Goal: Task Accomplishment & Management: Use online tool/utility

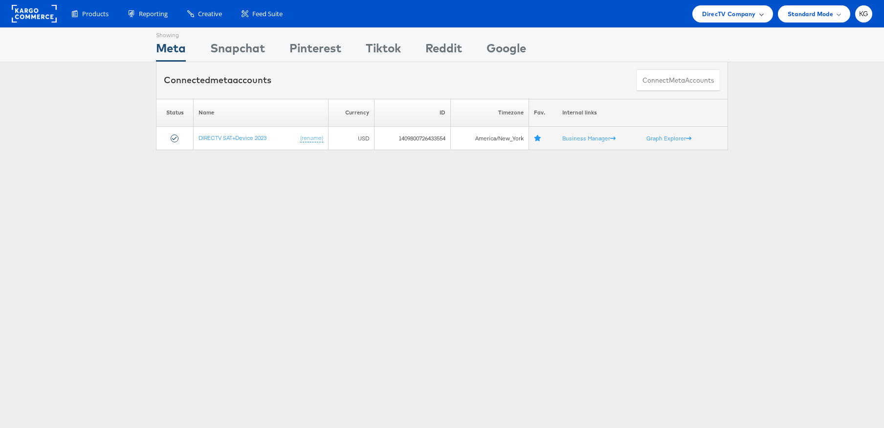
click at [705, 14] on span "DirecTV Company" at bounding box center [728, 14] width 53 height 10
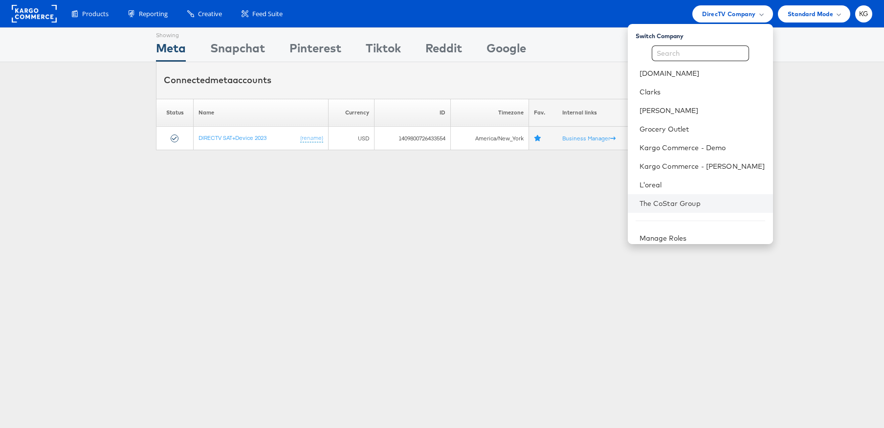
click at [698, 197] on li "The CoStar Group" at bounding box center [700, 203] width 145 height 19
click at [695, 205] on link "The CoStar Group" at bounding box center [703, 204] width 126 height 10
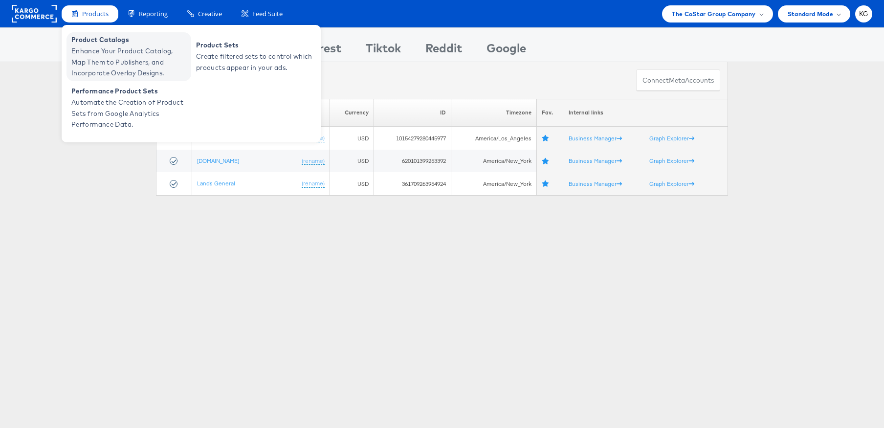
click at [112, 49] on span "Enhance Your Product Catalog, Map Them to Publishers, and Incorporate Overlay D…" at bounding box center [129, 61] width 117 height 33
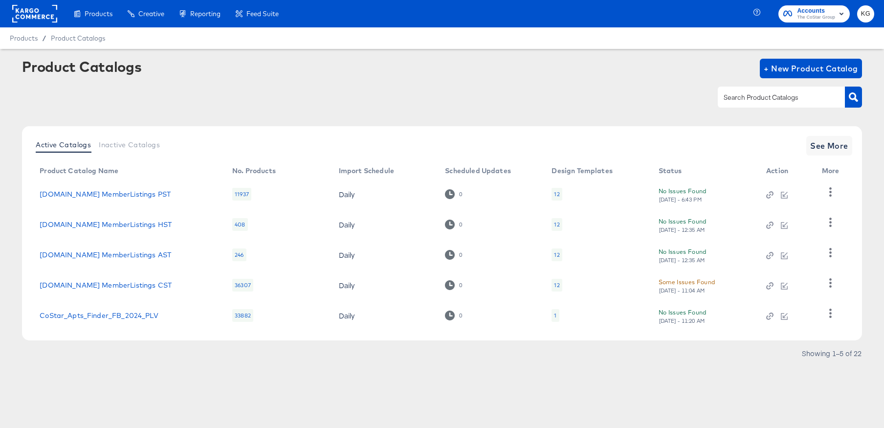
click at [746, 103] on div at bounding box center [781, 97] width 127 height 21
type input "MST"
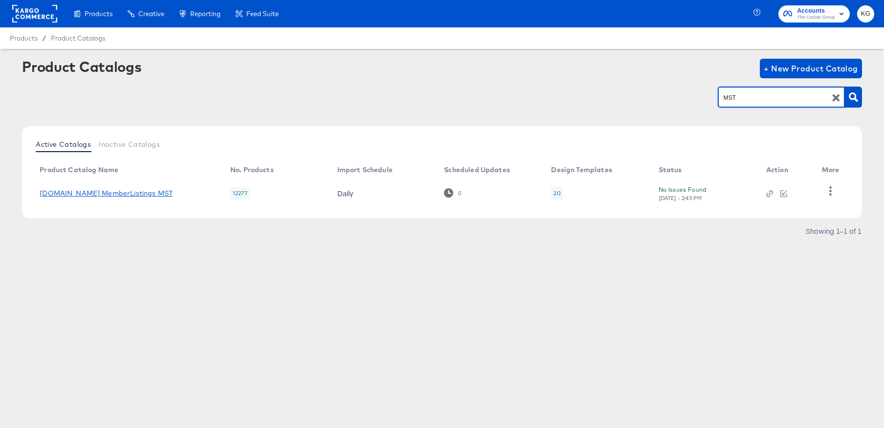
click at [73, 191] on link "[DOMAIN_NAME] MemberListings MST" at bounding box center [106, 193] width 133 height 8
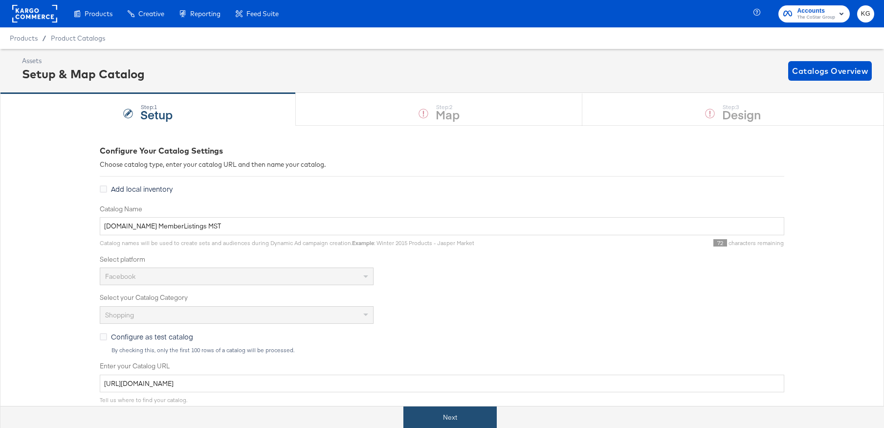
click at [438, 420] on button "Next" at bounding box center [450, 417] width 93 height 22
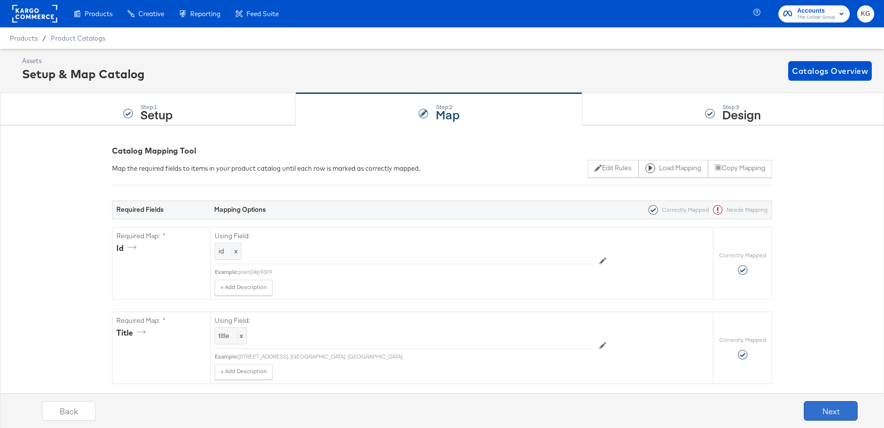
click at [817, 410] on button "Next" at bounding box center [831, 411] width 54 height 20
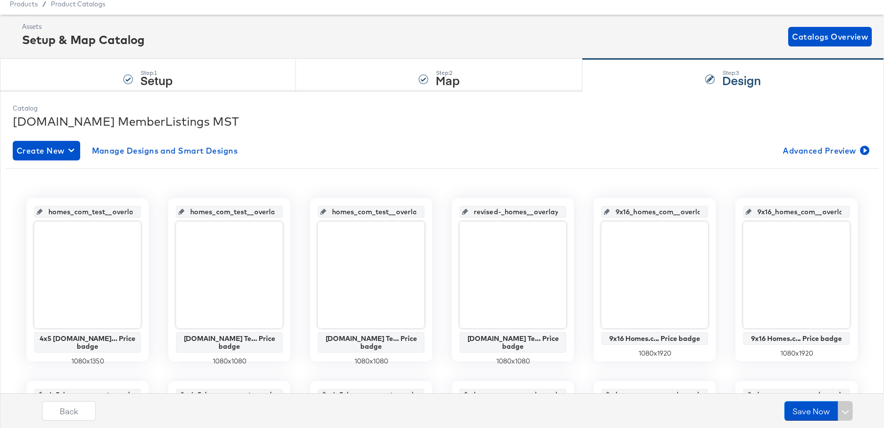
scroll to position [60, 0]
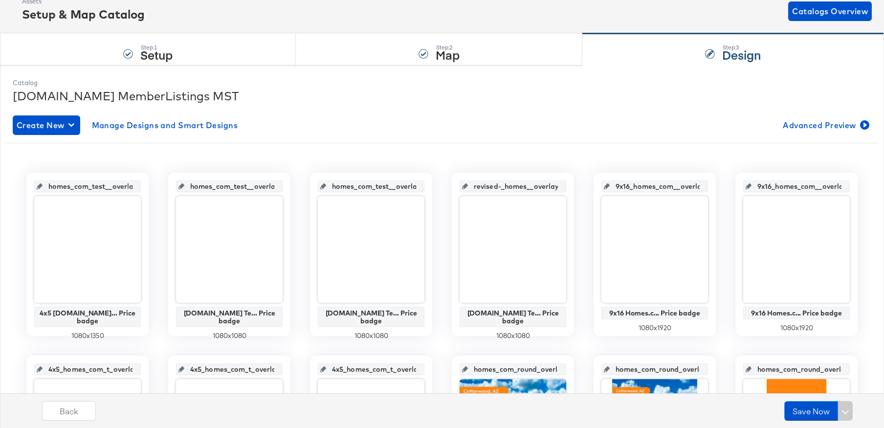
click at [801, 186] on input "9x16_homes_com__overlay_15" at bounding box center [800, 182] width 96 height 26
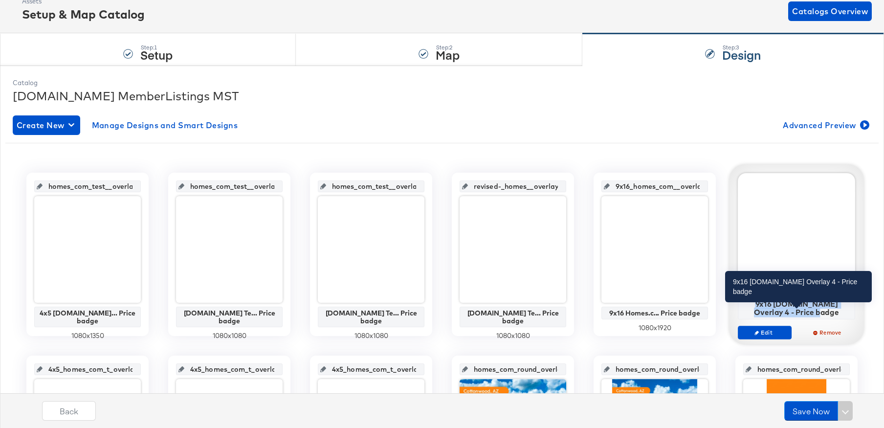
drag, startPoint x: 820, startPoint y: 313, endPoint x: 746, endPoint y: 302, distance: 74.6
click at [746, 302] on div "9x16 Homes.com Overlay 4 - Price badge" at bounding box center [797, 307] width 112 height 17
drag, startPoint x: 793, startPoint y: 312, endPoint x: 744, endPoint y: 305, distance: 49.5
click at [744, 305] on div "9x16 Homes.com Overlay 4 - Price badge" at bounding box center [797, 307] width 112 height 17
copy div "9x16 Homes.com Overlay 4 - Price badge"
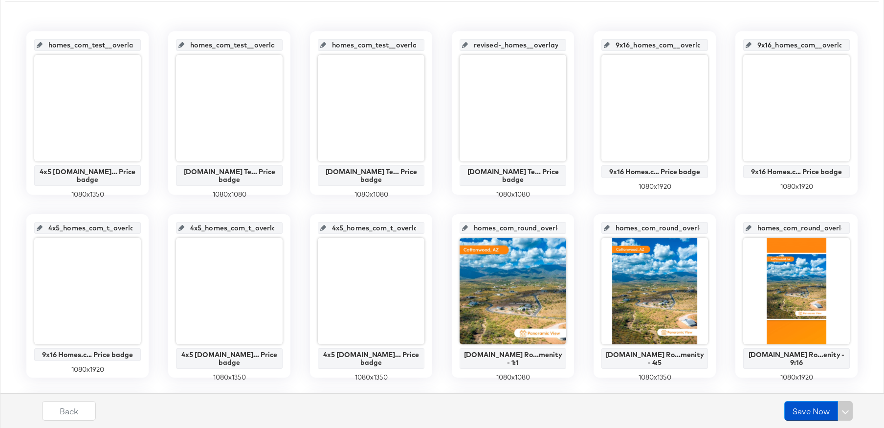
scroll to position [203, 0]
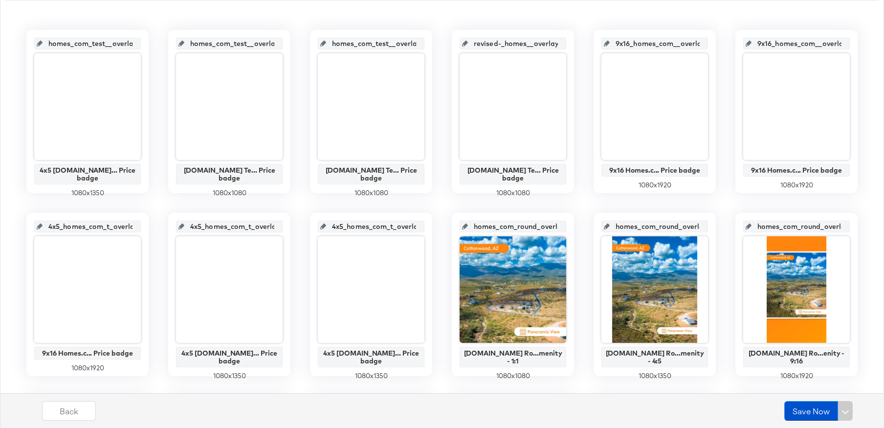
click at [365, 228] on input "4x5_homes_com_t_overlay_20" at bounding box center [374, 222] width 96 height 26
drag, startPoint x: 401, startPoint y: 352, endPoint x: 306, endPoint y: 343, distance: 95.3
click at [306, 343] on div "homes_com_test__overlay_1 4x5 Homes.co... Price badge 1080 x 1350 homes_com_tes…" at bounding box center [442, 386] width 874 height 712
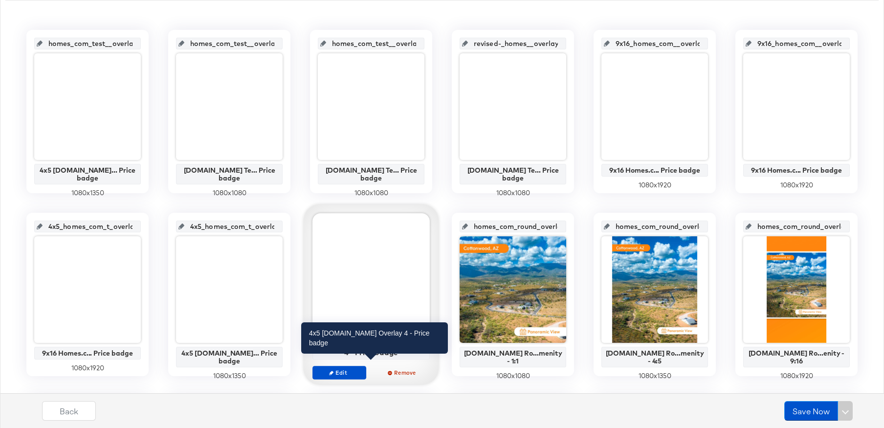
click at [390, 353] on div "4x5 Homes.com Overlay 4 - Price badge" at bounding box center [371, 347] width 112 height 17
drag, startPoint x: 392, startPoint y: 353, endPoint x: 322, endPoint y: 345, distance: 70.4
click at [322, 345] on div "4x5 Homes.com Overlay 4 - Price badge" at bounding box center [371, 347] width 112 height 17
copy div "4x5 Homes.com Overlay 4 - Price badge"
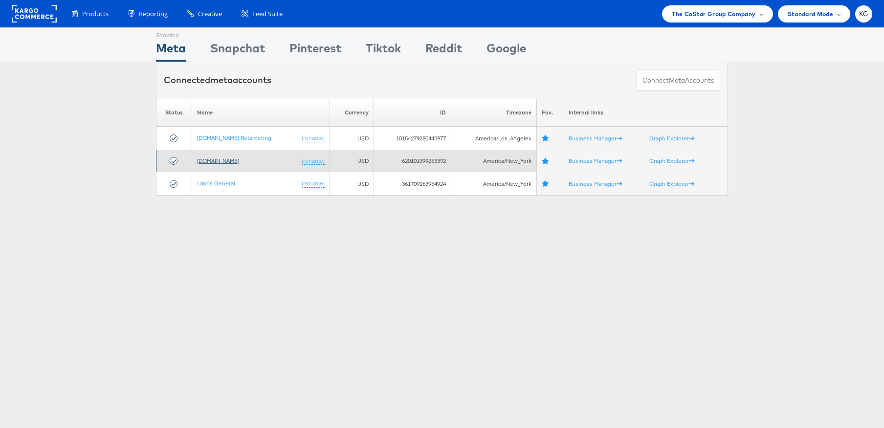
click at [217, 159] on link "Homes.com" at bounding box center [218, 160] width 42 height 7
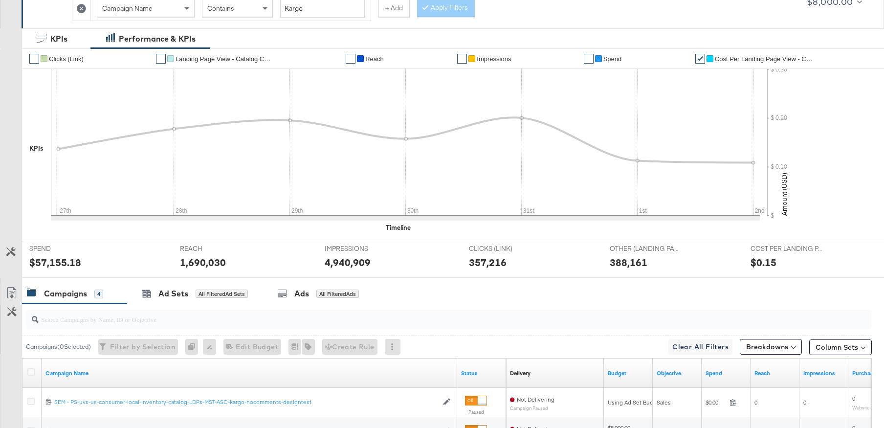
scroll to position [388, 0]
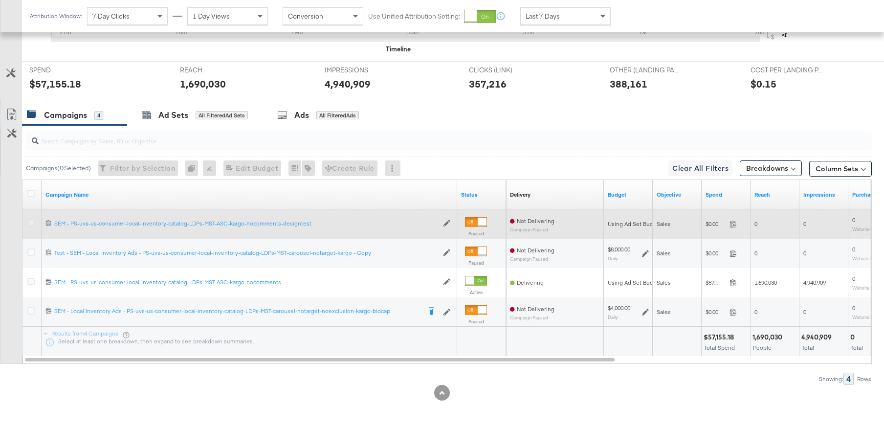
click at [29, 223] on icon at bounding box center [30, 222] width 7 height 7
click at [0, 0] on input "checkbox" at bounding box center [0, 0] width 0 height 0
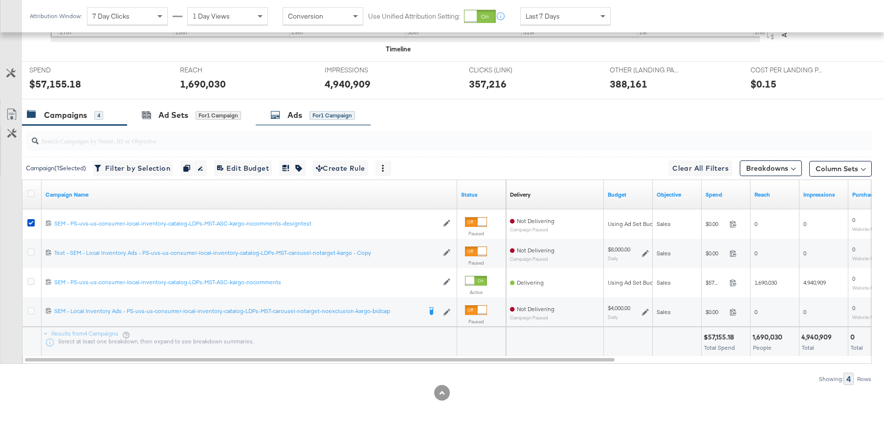
click at [295, 117] on div "Ads" at bounding box center [295, 115] width 15 height 11
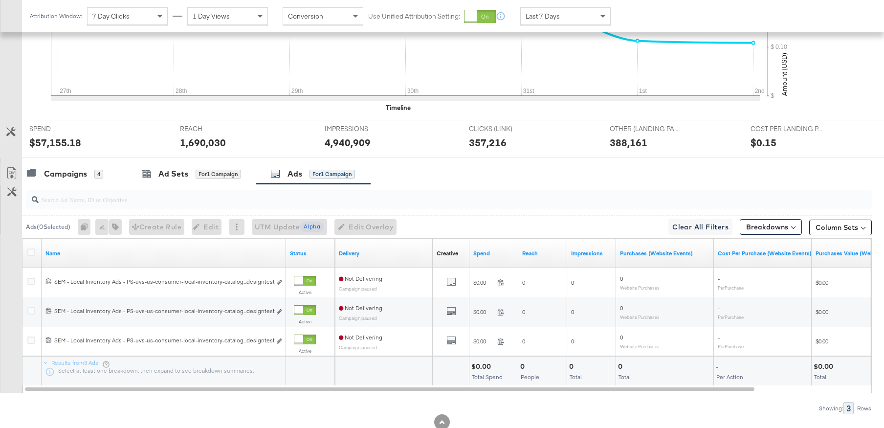
scroll to position [359, 0]
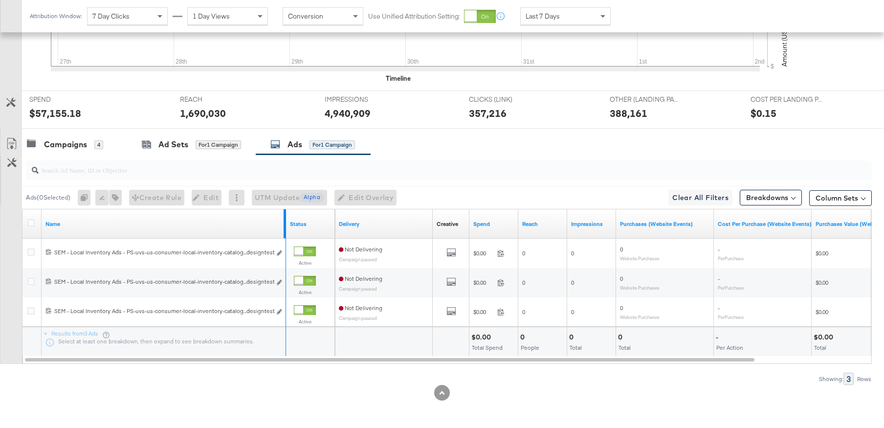
click at [285, 216] on div at bounding box center [285, 223] width 2 height 29
drag, startPoint x: 285, startPoint y: 216, endPoint x: 521, endPoint y: 220, distance: 236.3
click at [23, 209] on div "Name Status Delivery Creative Sorting Unavailable Spend Reach Impressions Purch…" at bounding box center [23, 209] width 0 height 0
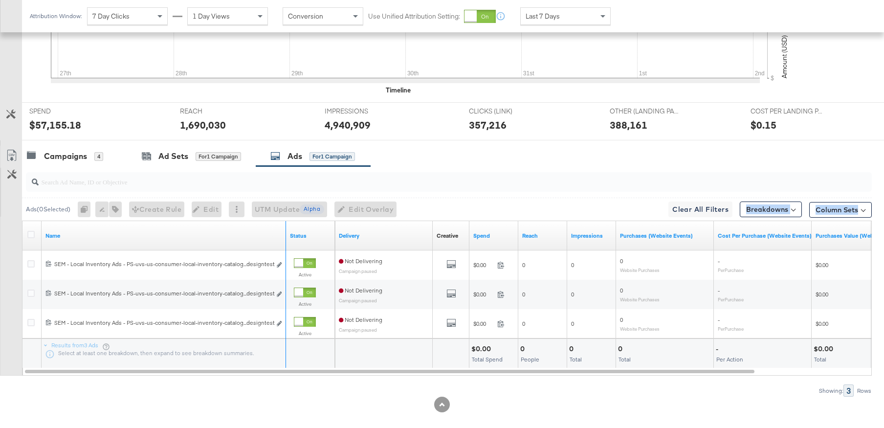
scroll to position [343, 0]
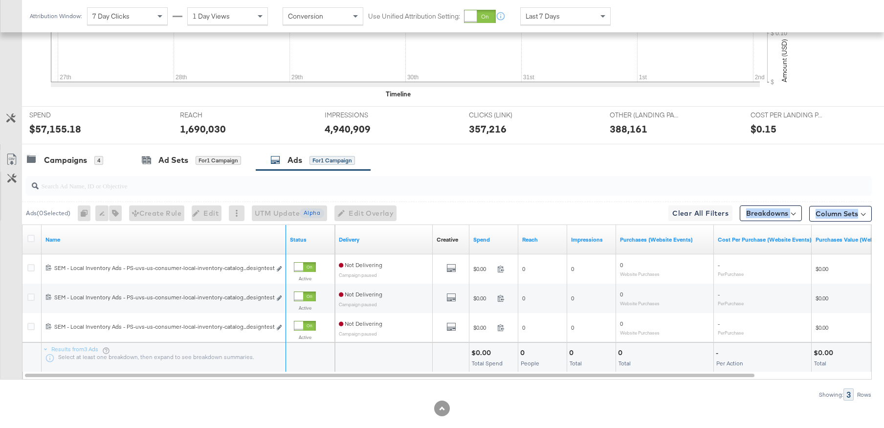
drag, startPoint x: 285, startPoint y: 216, endPoint x: 318, endPoint y: 232, distance: 37.4
click at [311, 217] on div "Ads ( 0 Selected) 0 Rename 0 ads Tags for 0 campaigns Create Rule Edit 0 ads Ed…" at bounding box center [436, 285] width 872 height 230
drag, startPoint x: 334, startPoint y: 234, endPoint x: 449, endPoint y: 239, distance: 115.5
click at [23, 225] on div "Name Status Delivery Creative Sorting Unavailable Spend Reach Impressions Purch…" at bounding box center [23, 225] width 0 height 0
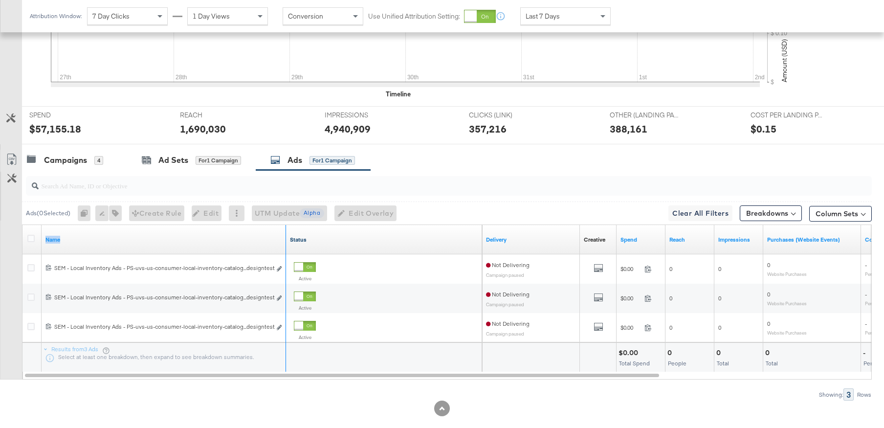
drag, startPoint x: 284, startPoint y: 232, endPoint x: 303, endPoint y: 242, distance: 21.9
click at [308, 233] on div "Name Status" at bounding box center [253, 239] width 460 height 29
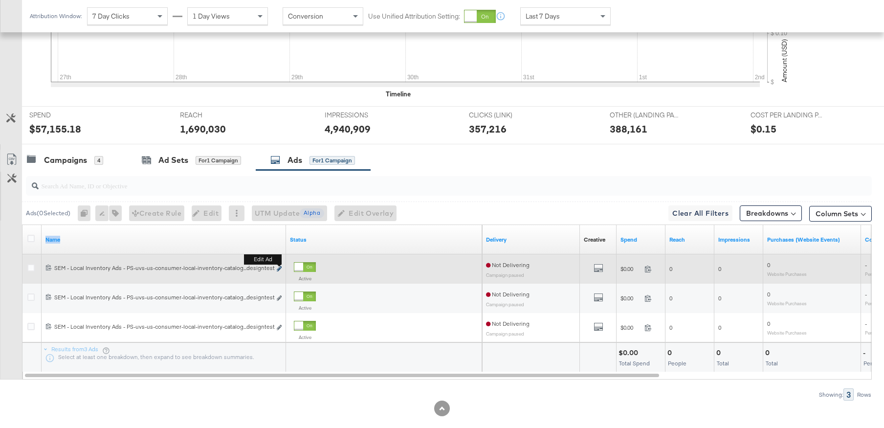
click at [278, 269] on icon "link" at bounding box center [279, 268] width 5 height 5
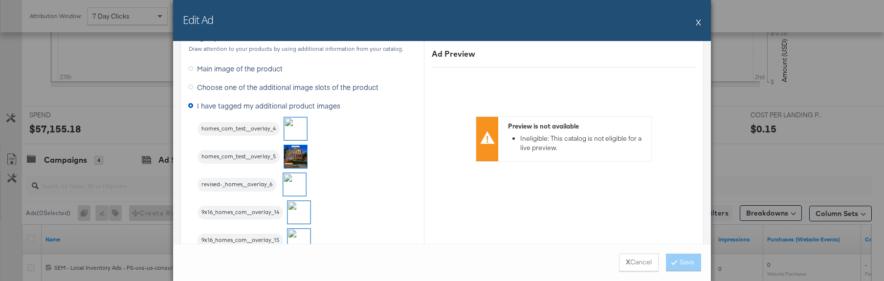
scroll to position [876, 0]
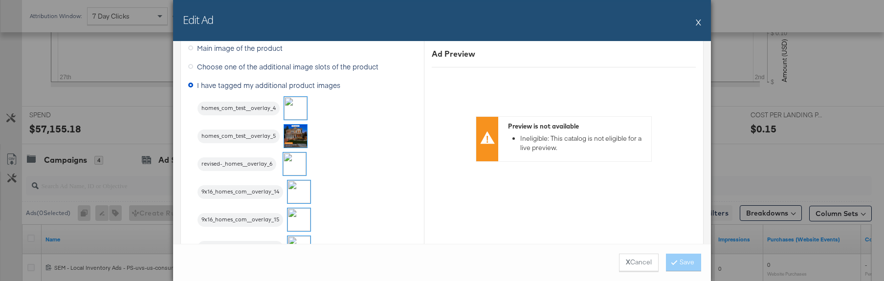
click at [298, 137] on img at bounding box center [295, 136] width 23 height 23
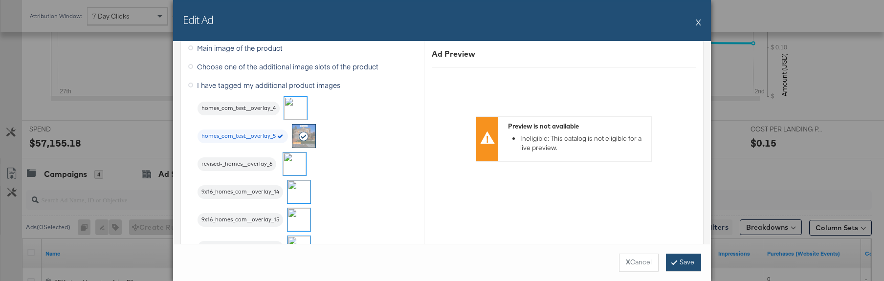
scroll to position [327, 0]
click at [689, 260] on button "Save" at bounding box center [683, 263] width 35 height 18
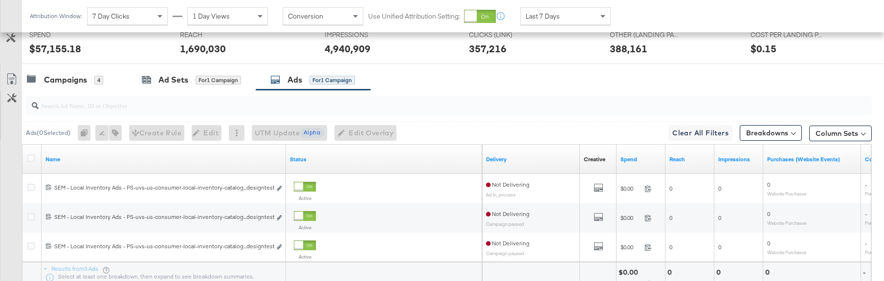
scroll to position [427, 0]
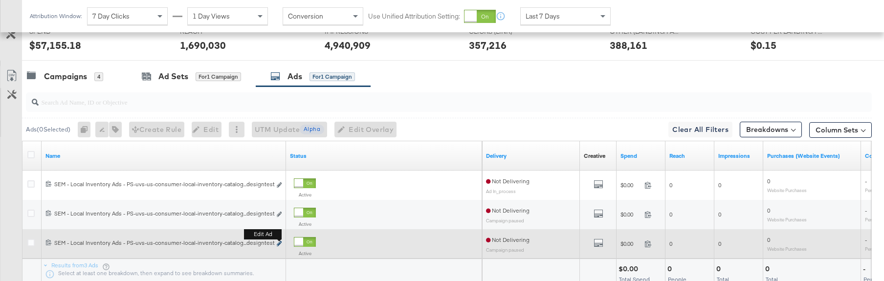
click at [279, 244] on icon "link" at bounding box center [279, 243] width 5 height 5
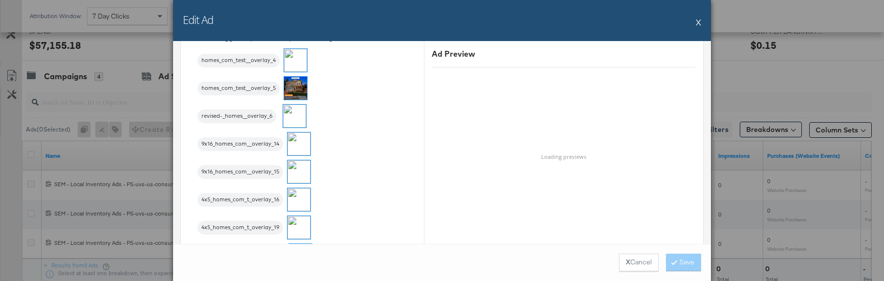
scroll to position [1027, 0]
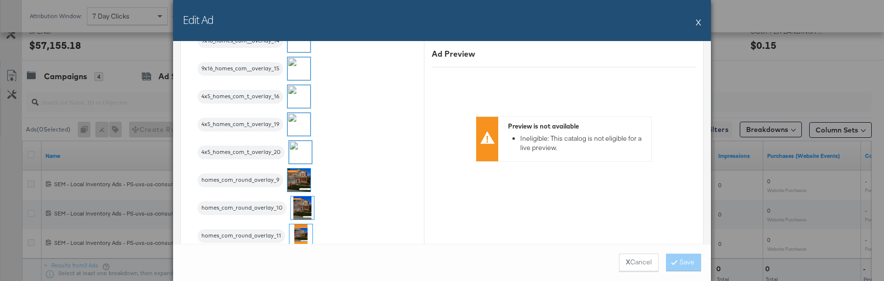
click at [303, 174] on img at bounding box center [299, 180] width 23 height 23
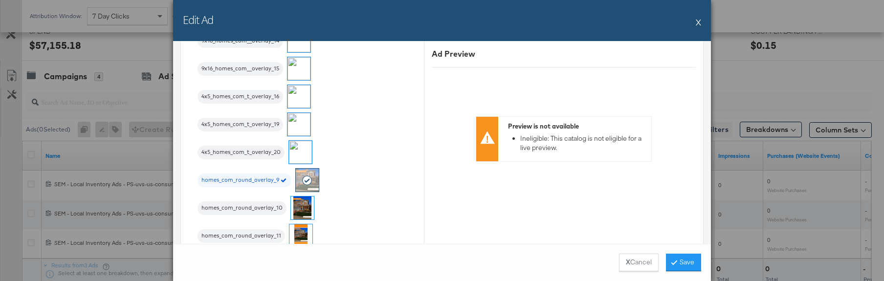
click at [678, 263] on button "Save" at bounding box center [683, 263] width 35 height 18
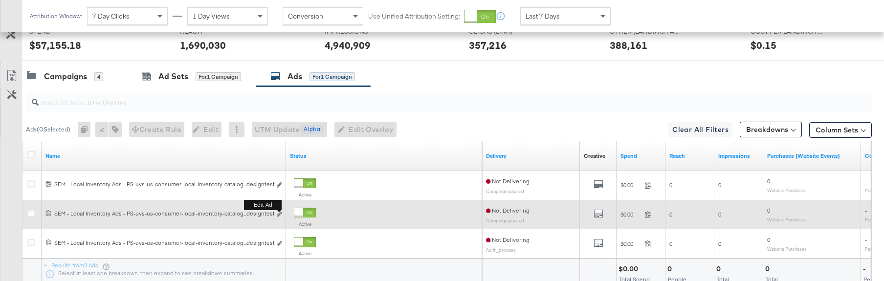
click at [276, 214] on div "Edit ad" at bounding box center [276, 215] width 11 height 10
click at [281, 215] on icon "link" at bounding box center [279, 214] width 5 height 5
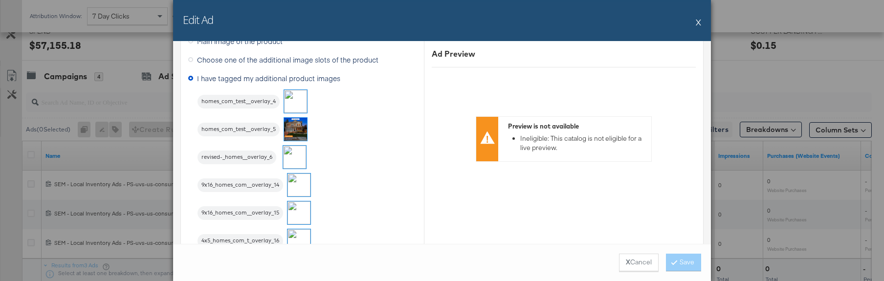
scroll to position [880, 0]
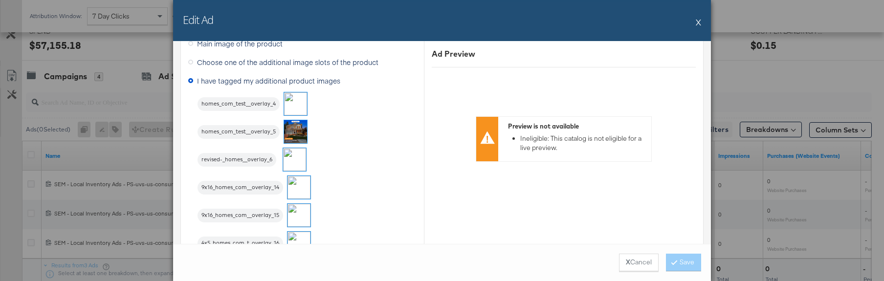
click at [295, 159] on img at bounding box center [294, 159] width 23 height 23
click at [685, 265] on button "Save" at bounding box center [683, 263] width 35 height 18
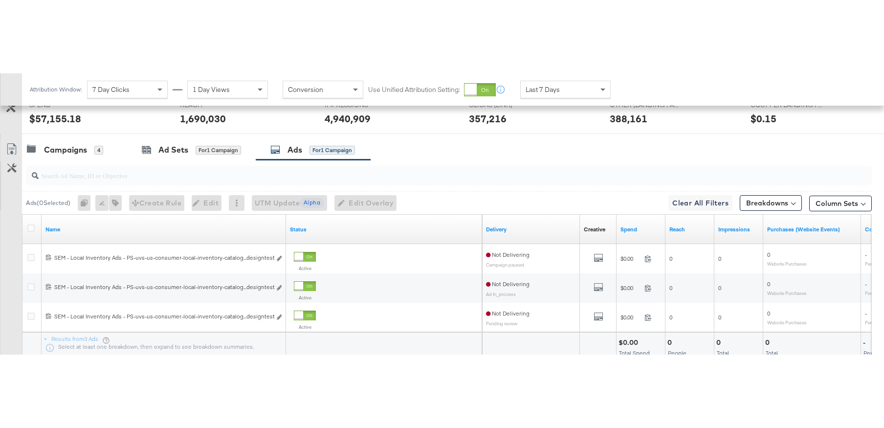
scroll to position [359, 0]
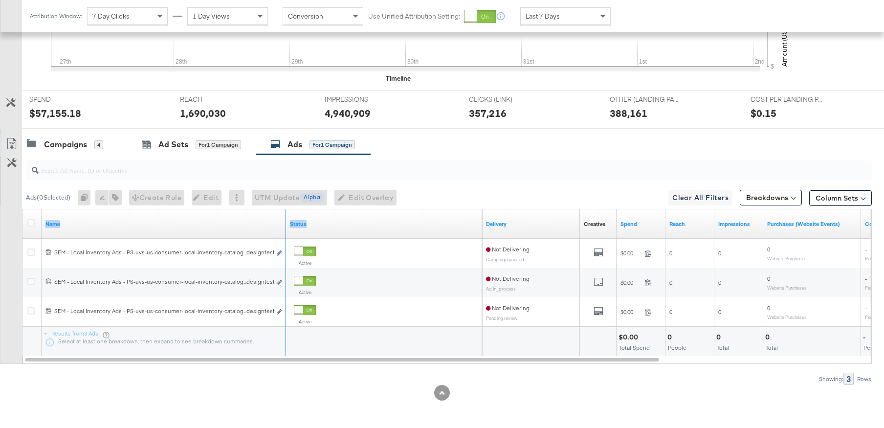
drag, startPoint x: 285, startPoint y: 219, endPoint x: 453, endPoint y: 232, distance: 168.8
click at [453, 232] on div "Name Status" at bounding box center [253, 223] width 460 height 29
click at [56, 150] on div "Campaigns 4" at bounding box center [74, 144] width 105 height 21
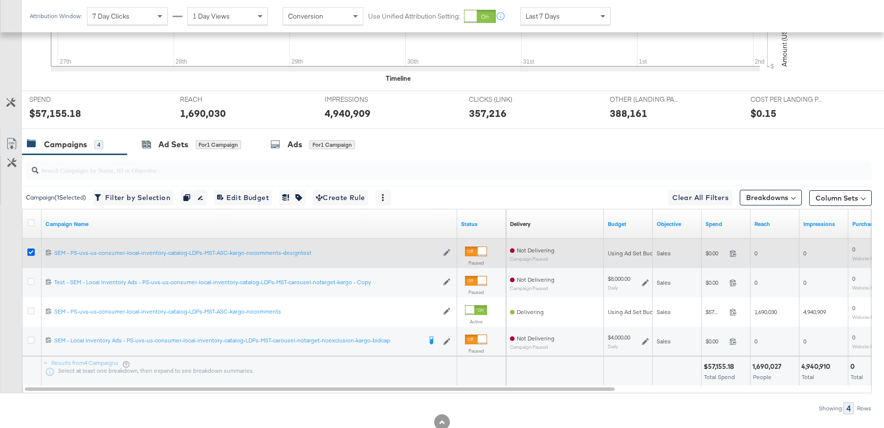
click at [30, 254] on icon at bounding box center [30, 251] width 7 height 7
click at [0, 0] on input "checkbox" at bounding box center [0, 0] width 0 height 0
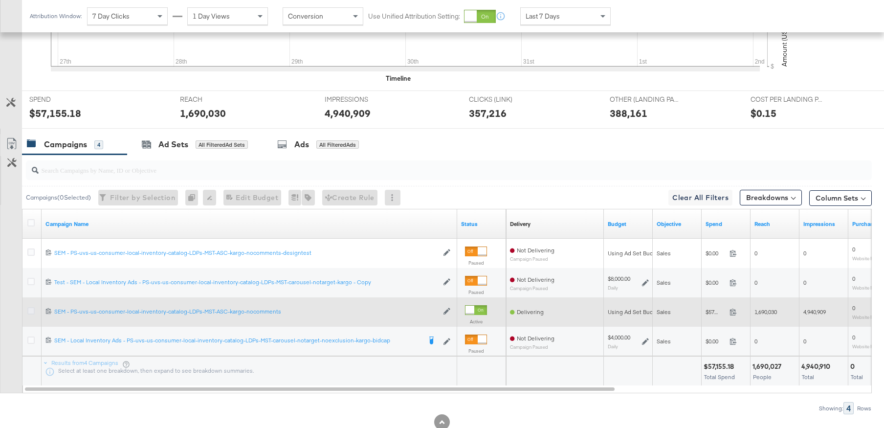
click at [31, 312] on icon at bounding box center [30, 310] width 7 height 7
click at [0, 0] on input "checkbox" at bounding box center [0, 0] width 0 height 0
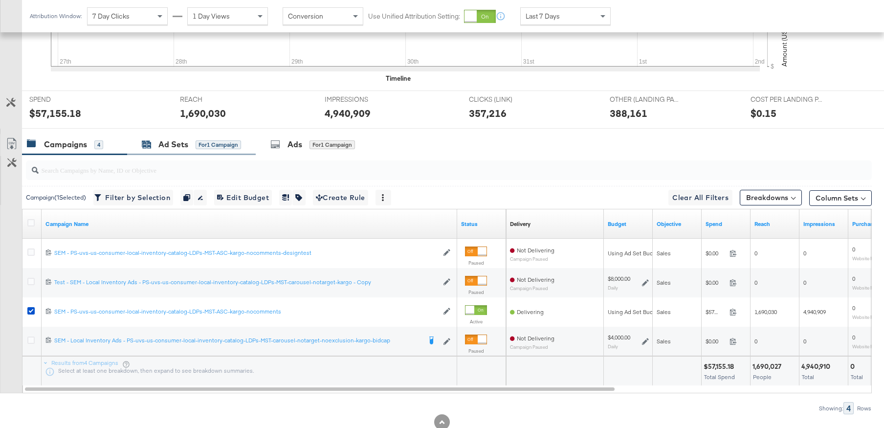
click at [171, 147] on div "Ad Sets" at bounding box center [173, 144] width 30 height 11
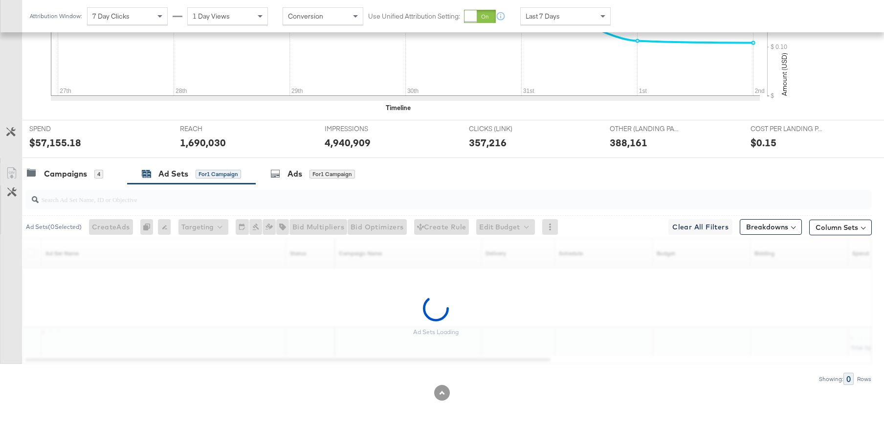
scroll to position [300, 0]
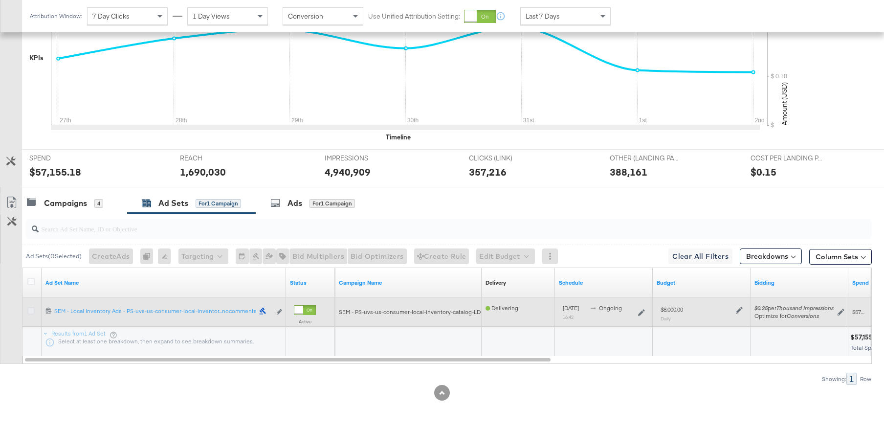
click at [28, 309] on icon at bounding box center [30, 310] width 7 height 7
click at [0, 0] on input "checkbox" at bounding box center [0, 0] width 0 height 0
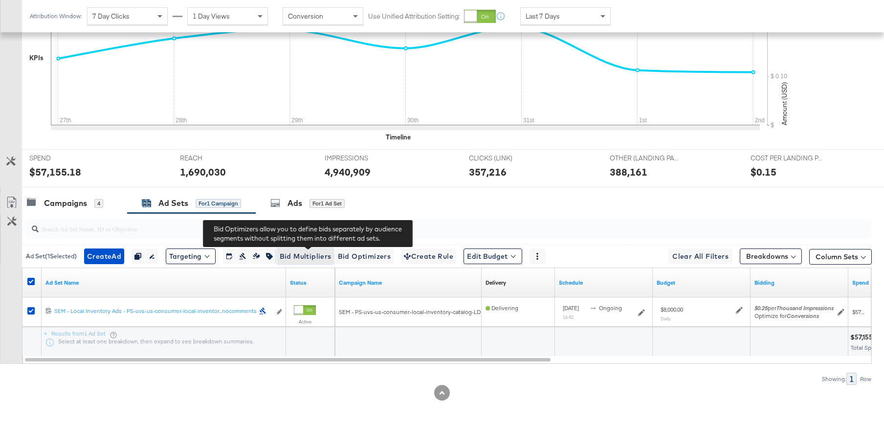
click at [294, 255] on span "Bid Multipliers" at bounding box center [306, 256] width 52 height 12
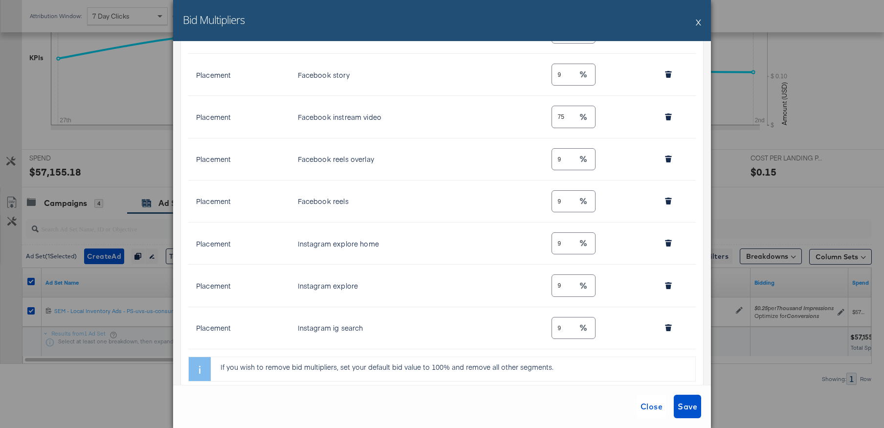
scroll to position [644, 0]
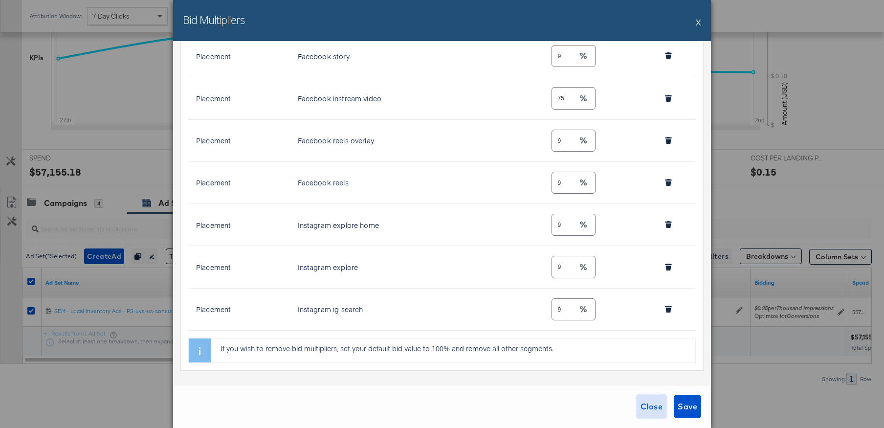
click at [649, 406] on span "Close" at bounding box center [652, 407] width 22 height 14
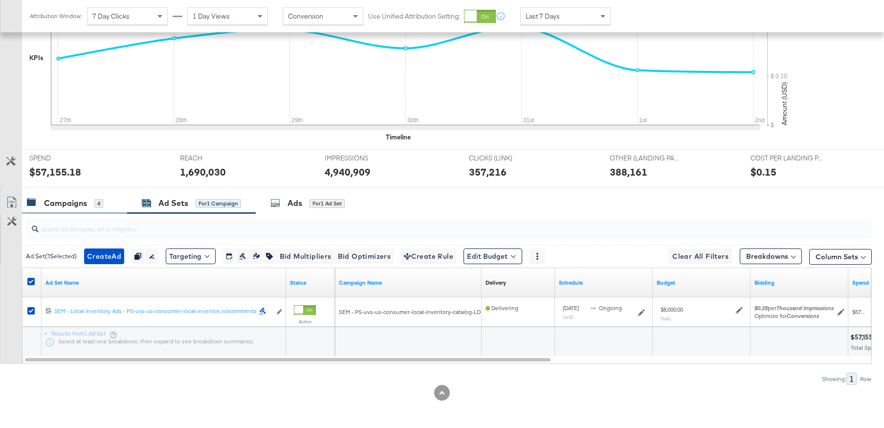
click at [66, 202] on div "Campaigns" at bounding box center [65, 203] width 43 height 11
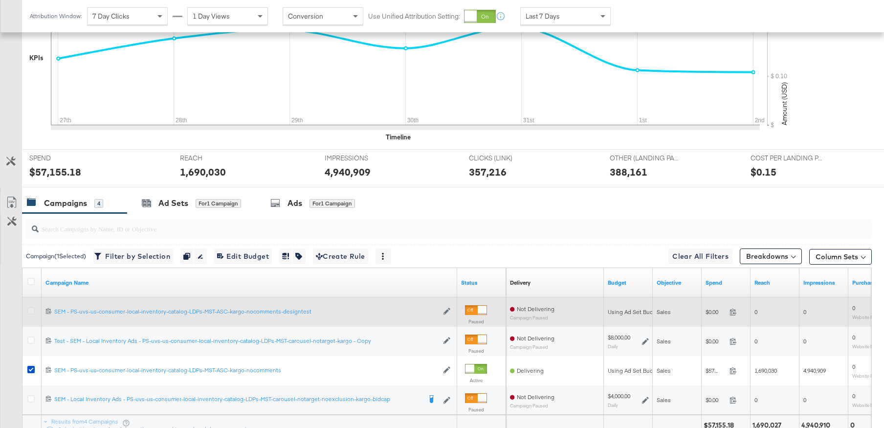
click at [29, 312] on icon at bounding box center [30, 310] width 7 height 7
click at [0, 0] on input "checkbox" at bounding box center [0, 0] width 0 height 0
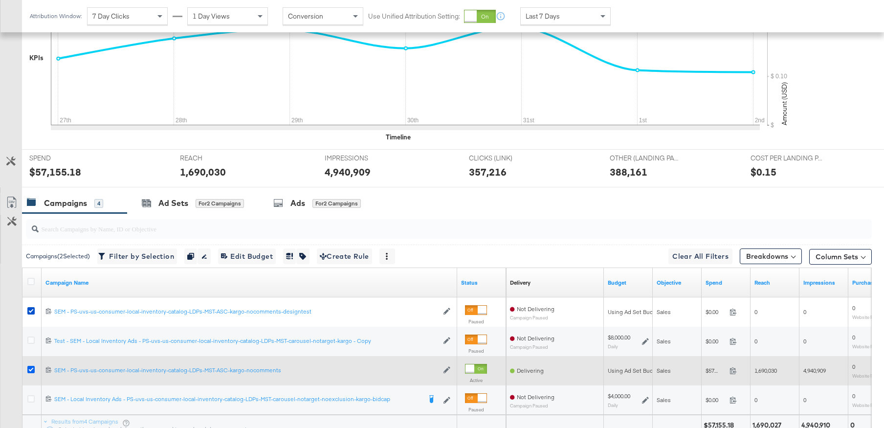
click at [30, 370] on icon at bounding box center [30, 369] width 7 height 7
click at [0, 0] on input "checkbox" at bounding box center [0, 0] width 0 height 0
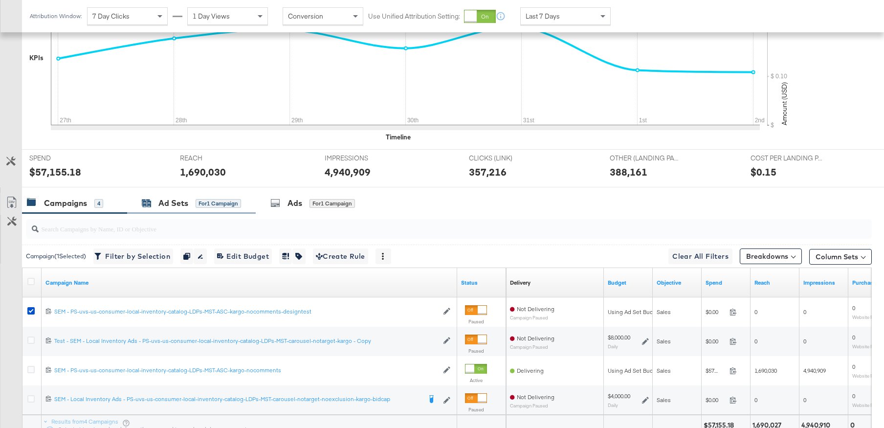
click at [175, 202] on div "Ad Sets" at bounding box center [173, 203] width 30 height 11
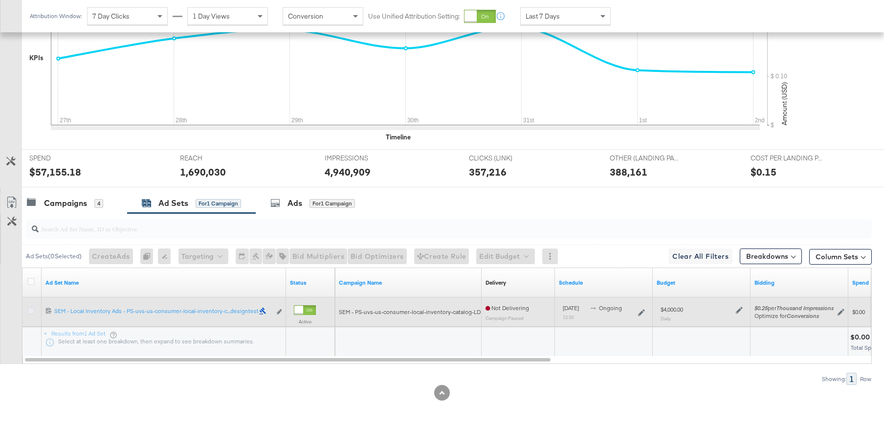
click at [32, 312] on icon at bounding box center [30, 310] width 7 height 7
click at [0, 0] on input "checkbox" at bounding box center [0, 0] width 0 height 0
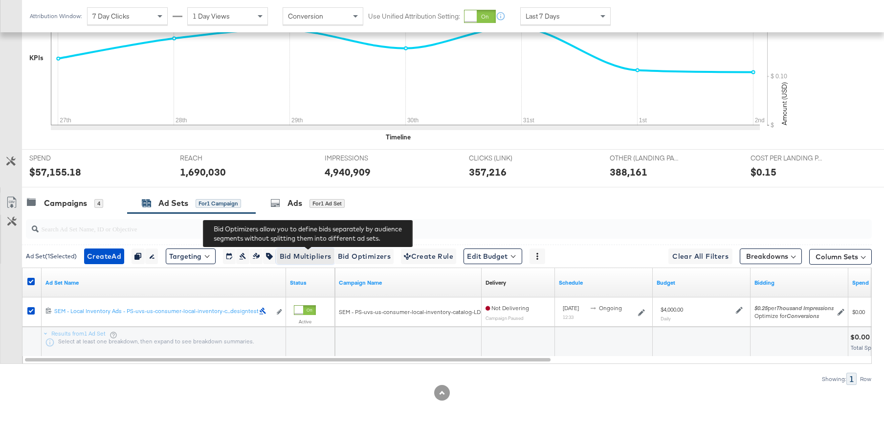
click at [311, 258] on span "Bid Multipliers" at bounding box center [306, 256] width 52 height 12
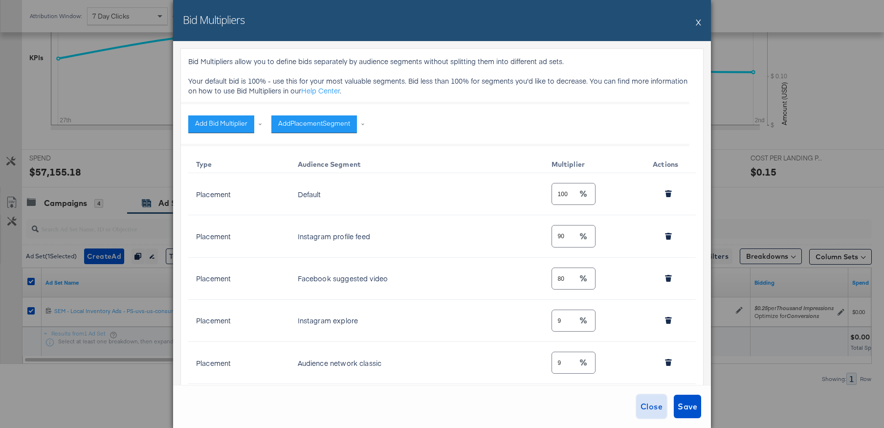
click at [652, 406] on span "Close" at bounding box center [652, 407] width 22 height 14
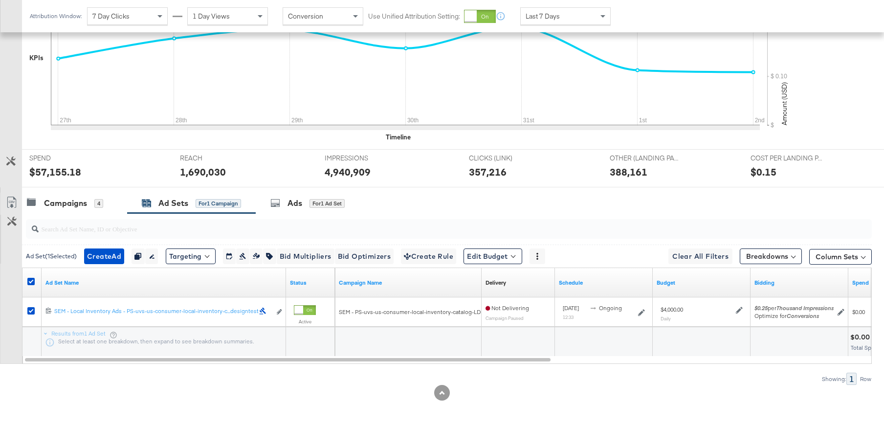
click at [179, 201] on div "Ad Sets" at bounding box center [173, 203] width 30 height 11
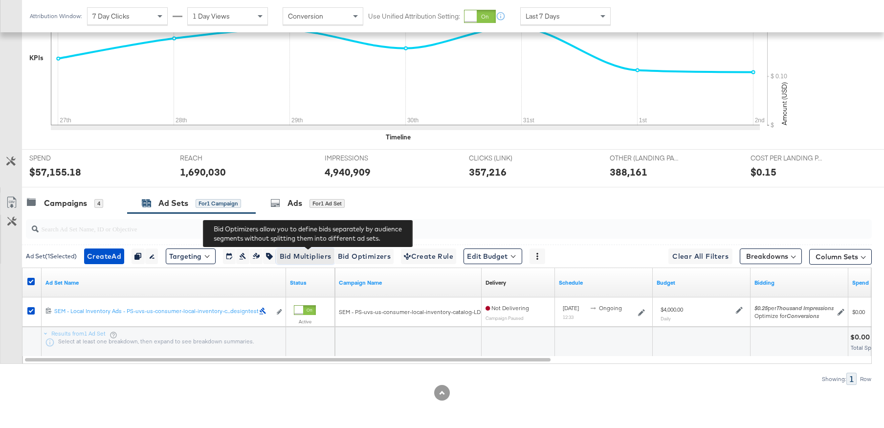
click at [316, 256] on span "Bid Multipliers" at bounding box center [306, 256] width 52 height 12
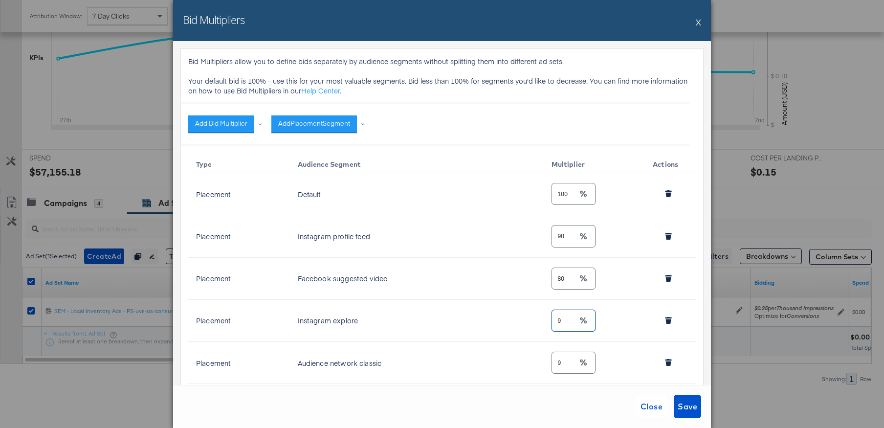
drag, startPoint x: 566, startPoint y: 321, endPoint x: 532, endPoint y: 316, distance: 34.0
click at [533, 316] on tr "Placement Instagram explore 9" at bounding box center [442, 321] width 508 height 42
type input "100"
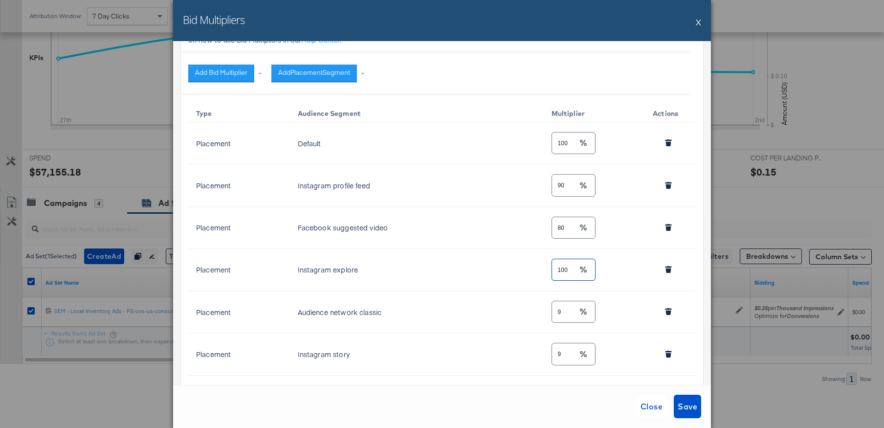
scroll to position [54, 0]
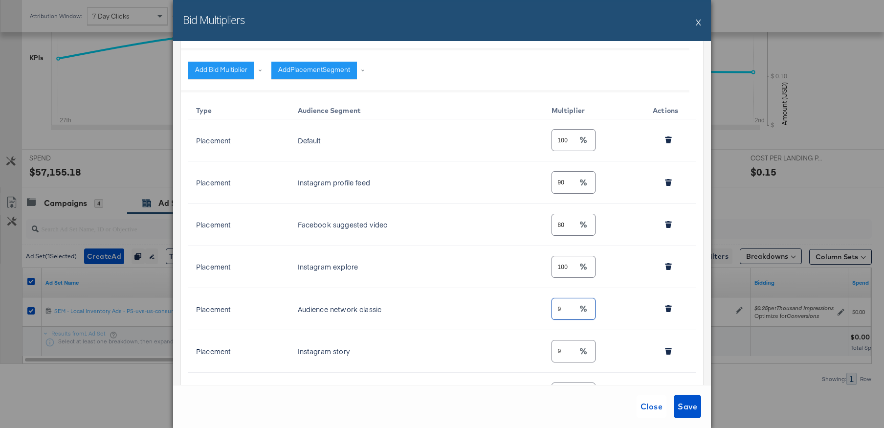
drag, startPoint x: 568, startPoint y: 311, endPoint x: 537, endPoint y: 309, distance: 31.9
click at [537, 309] on tr "Placement Audience network classic 9" at bounding box center [442, 309] width 508 height 42
type input "100"
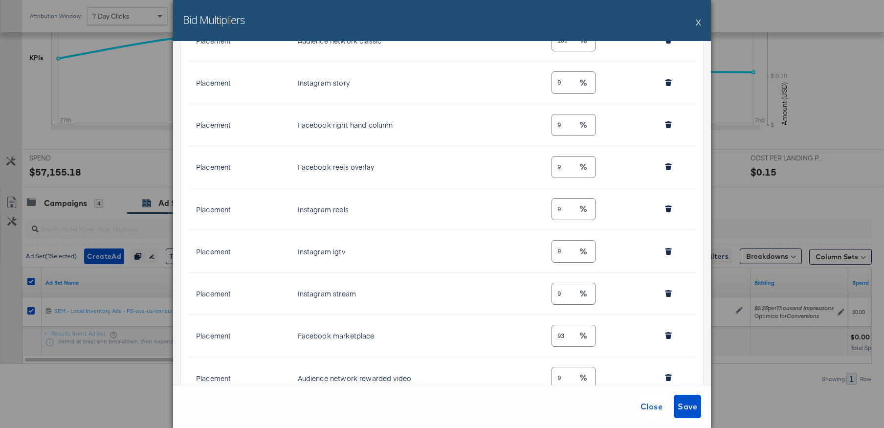
scroll to position [323, 0]
drag, startPoint x: 564, startPoint y: 206, endPoint x: 544, endPoint y: 203, distance: 20.8
click at [545, 204] on td "9" at bounding box center [595, 208] width 102 height 42
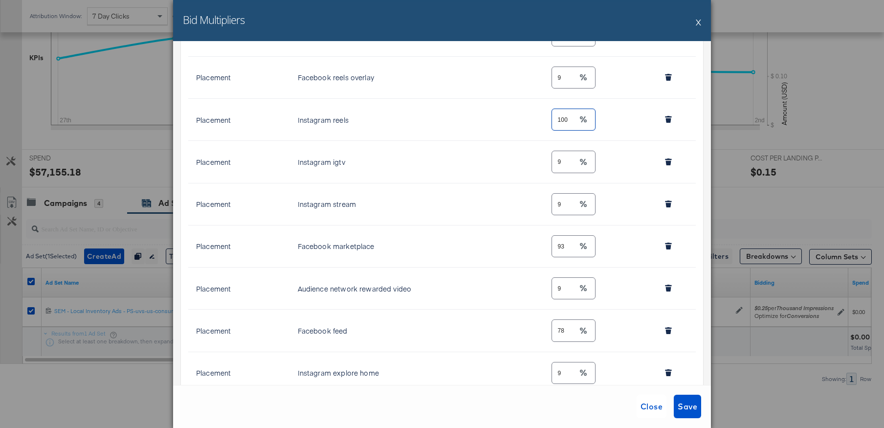
scroll to position [415, 0]
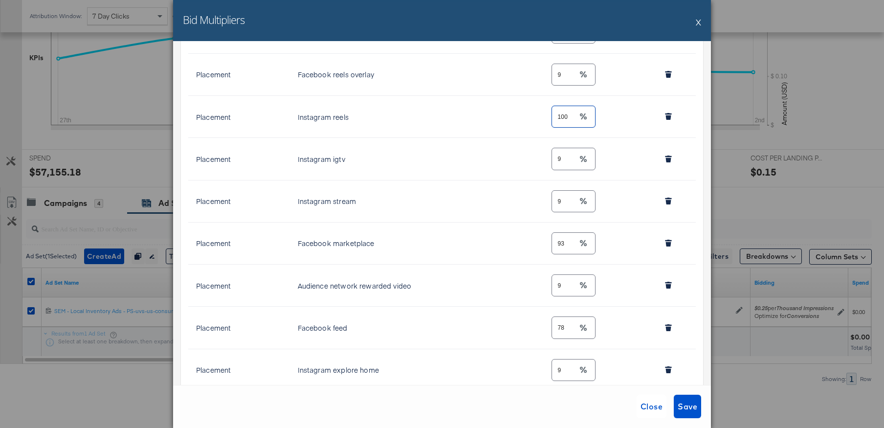
type input "100"
click at [563, 289] on input "9" at bounding box center [564, 281] width 25 height 21
drag, startPoint x: 556, startPoint y: 285, endPoint x: 529, endPoint y: 286, distance: 26.9
click at [529, 286] on tr "Placement Audience network rewarded video 9" at bounding box center [442, 286] width 508 height 42
type input "100"
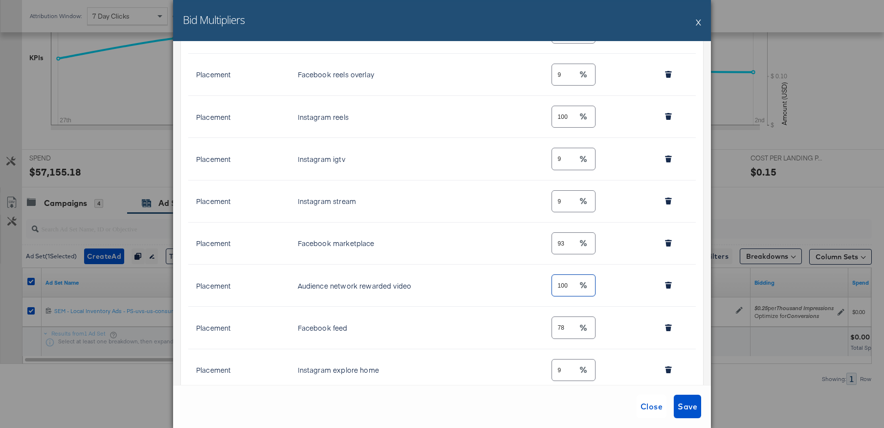
click at [700, 22] on button "X" at bounding box center [698, 22] width 5 height 20
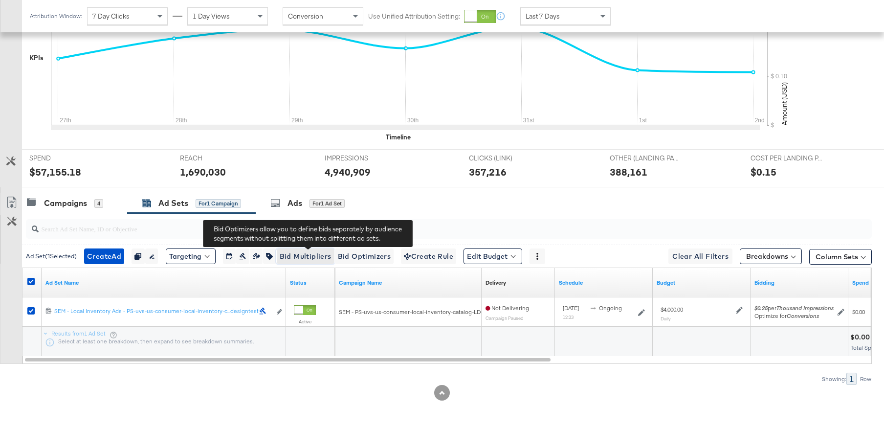
click at [308, 256] on span "Bid Multipliers" at bounding box center [306, 256] width 52 height 12
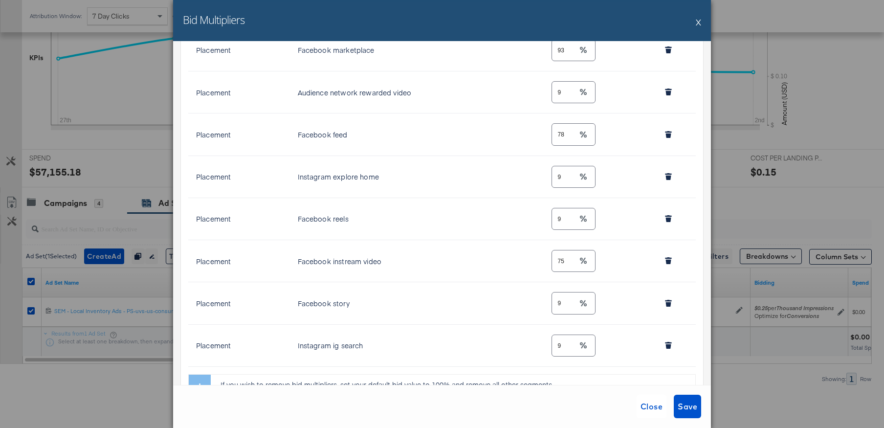
scroll to position [610, 0]
drag, startPoint x: 567, startPoint y: 300, endPoint x: 528, endPoint y: 297, distance: 39.2
click at [528, 297] on tr "Placement Facebook story 9" at bounding box center [442, 301] width 508 height 42
type input "100"
drag, startPoint x: 571, startPoint y: 216, endPoint x: 496, endPoint y: 211, distance: 74.5
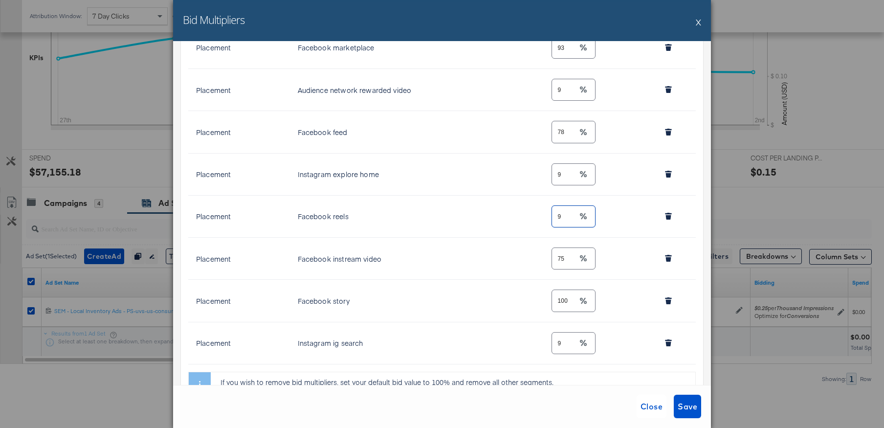
click at [496, 211] on tr "Placement Facebook reels 9" at bounding box center [442, 217] width 508 height 42
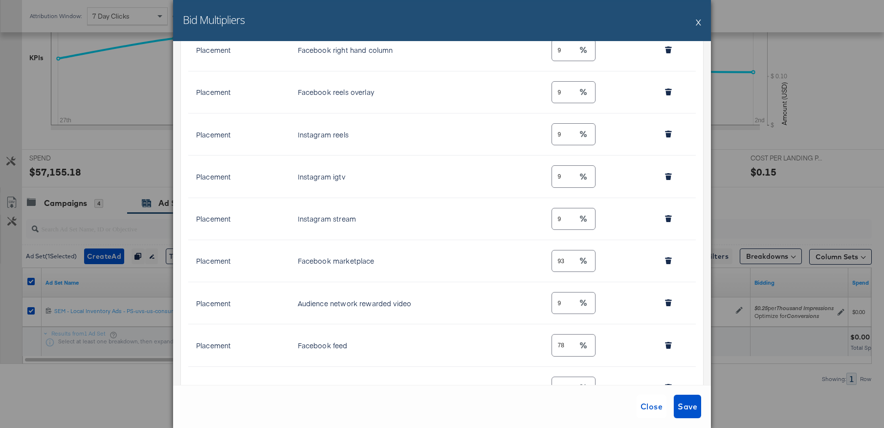
scroll to position [396, 0]
type input "100"
drag, startPoint x: 573, startPoint y: 135, endPoint x: 500, endPoint y: 129, distance: 72.6
click at [500, 129] on tr "Placement Instagram reels 9" at bounding box center [442, 135] width 508 height 42
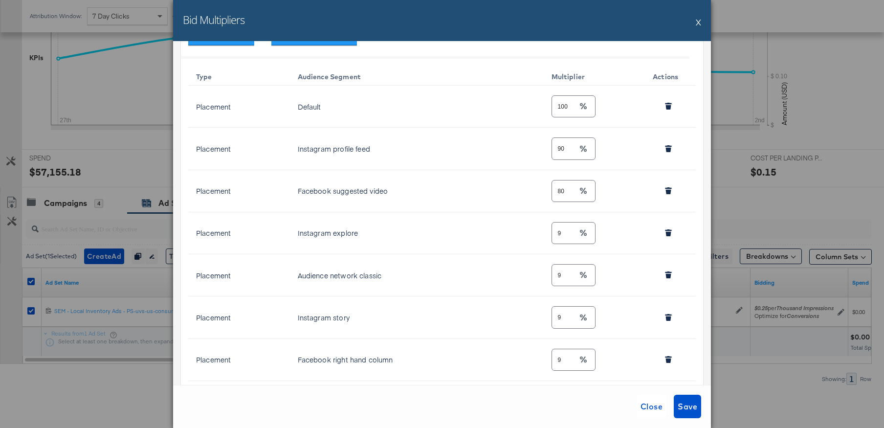
scroll to position [0, 0]
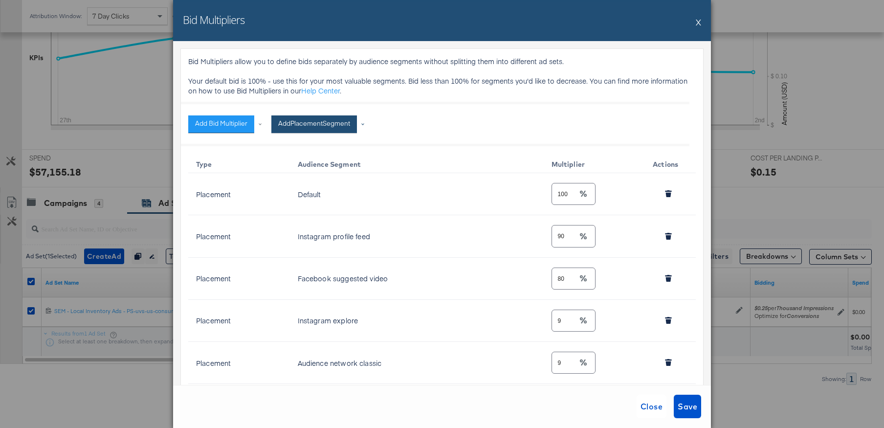
type input "100"
click at [308, 123] on button "Add Placement Segment" at bounding box center [314, 124] width 86 height 18
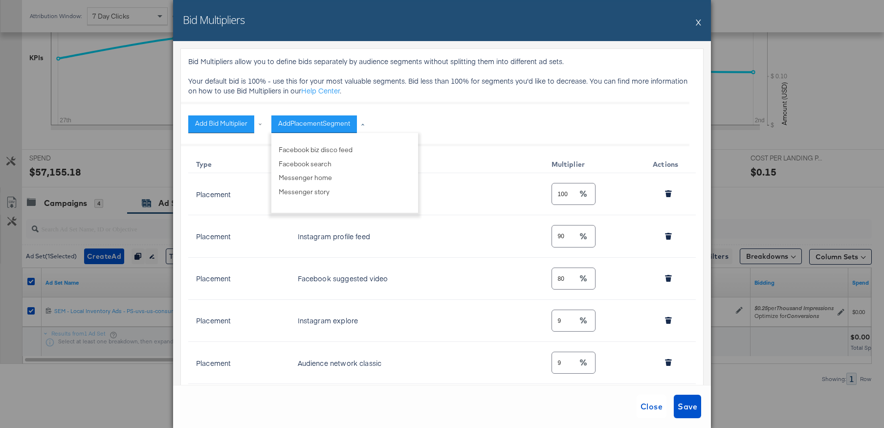
click at [499, 125] on div "Add Bid Multiplier Add Placement Segment Facebook biz disco feed Facebook searc…" at bounding box center [442, 124] width 508 height 27
click at [690, 410] on span "Save" at bounding box center [688, 407] width 20 height 14
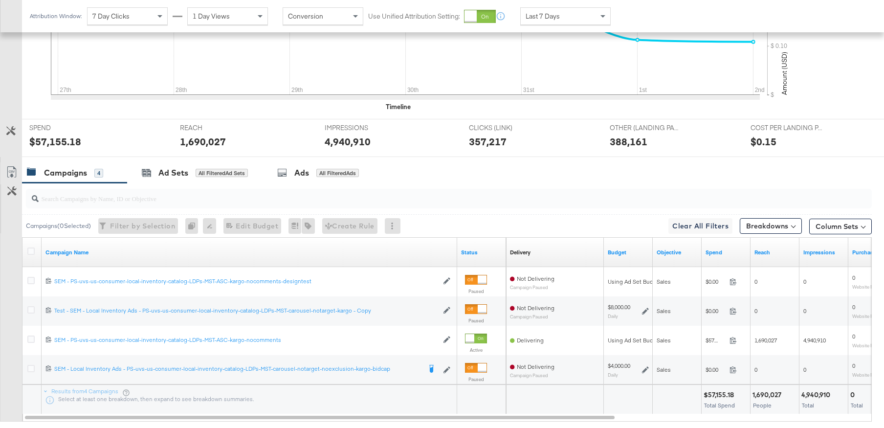
scroll to position [333, 0]
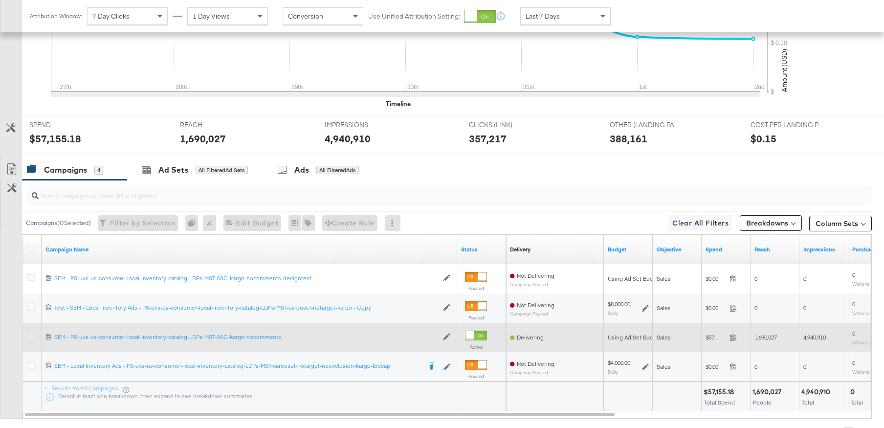
click at [31, 336] on icon at bounding box center [30, 336] width 7 height 7
click at [0, 0] on input "checkbox" at bounding box center [0, 0] width 0 height 0
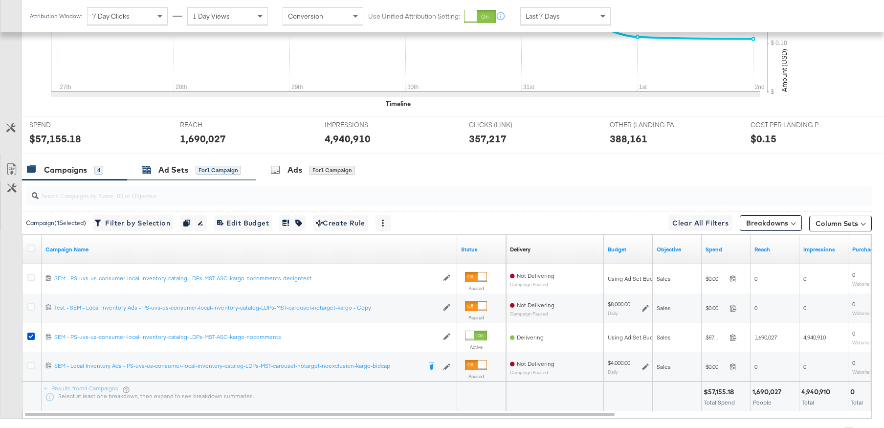
click at [180, 169] on div "Ad Sets" at bounding box center [173, 169] width 30 height 11
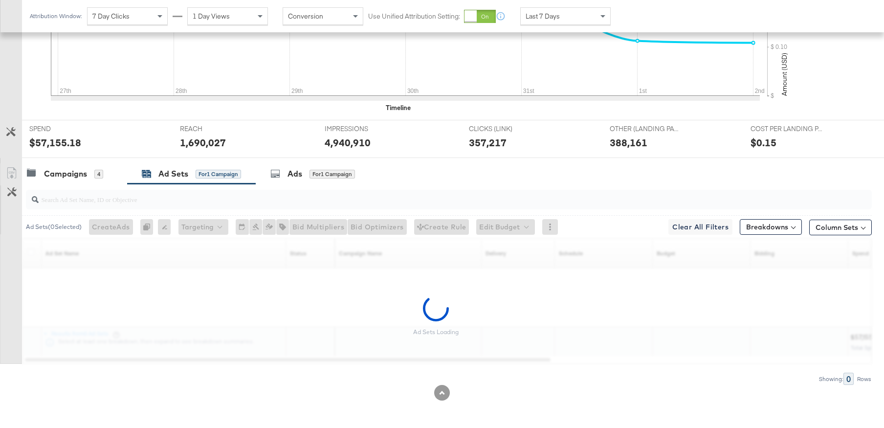
scroll to position [300, 0]
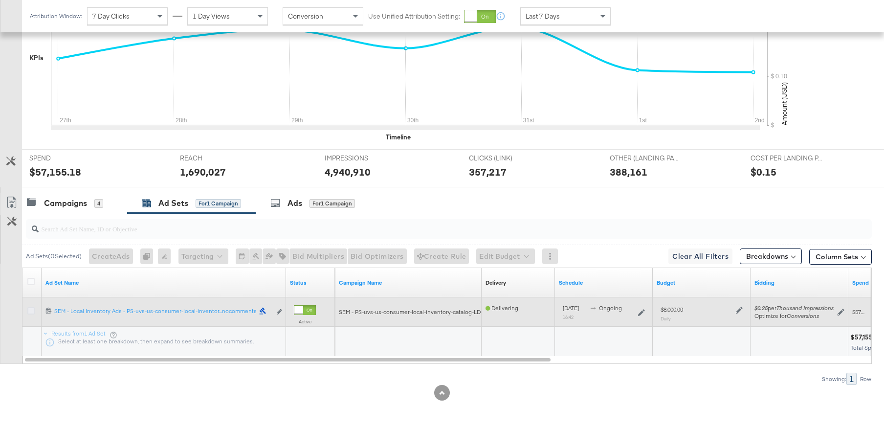
click at [34, 311] on icon at bounding box center [30, 310] width 7 height 7
click at [0, 0] on input "checkbox" at bounding box center [0, 0] width 0 height 0
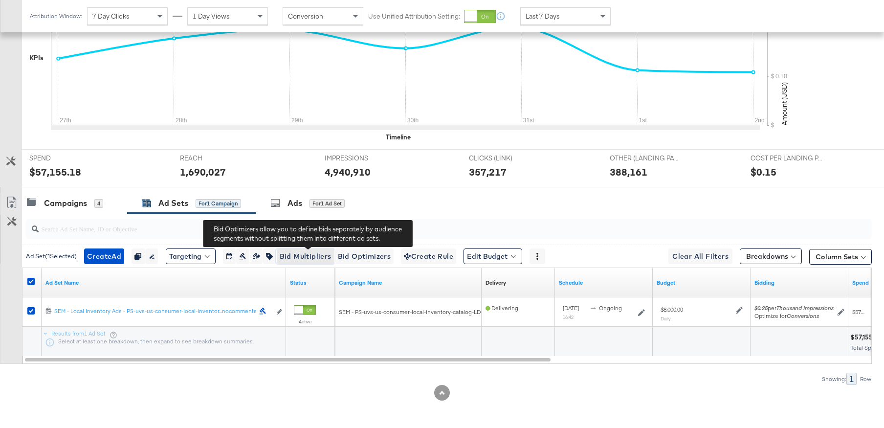
click at [315, 253] on span "Bid Multipliers" at bounding box center [306, 256] width 52 height 12
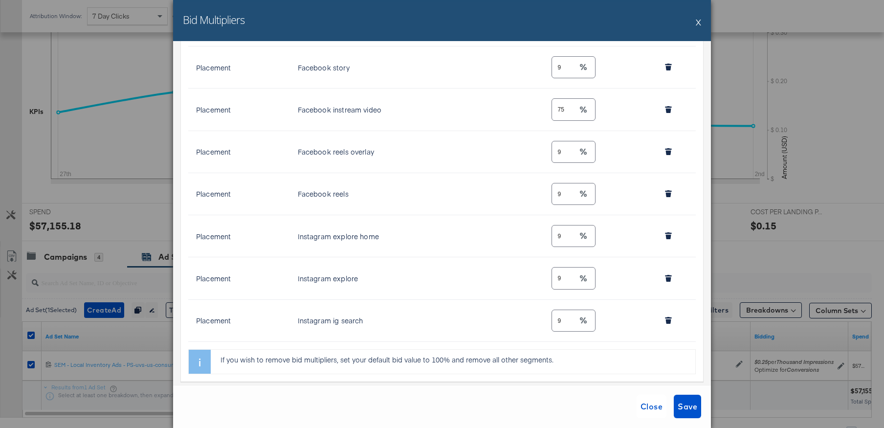
scroll to position [634, 0]
drag, startPoint x: 568, startPoint y: 278, endPoint x: 512, endPoint y: 278, distance: 56.7
click at [512, 278] on tr "Placement Instagram explore 9" at bounding box center [442, 277] width 508 height 42
type input "100"
click at [489, 228] on td "Instagram explore home" at bounding box center [417, 235] width 254 height 42
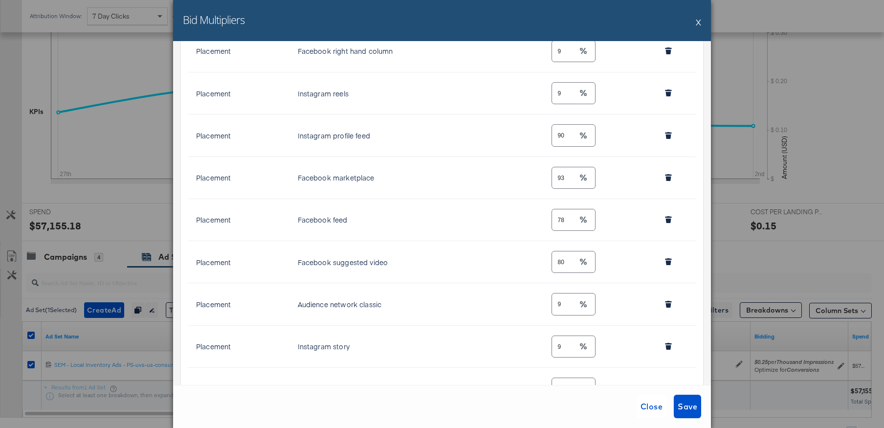
scroll to position [282, 0]
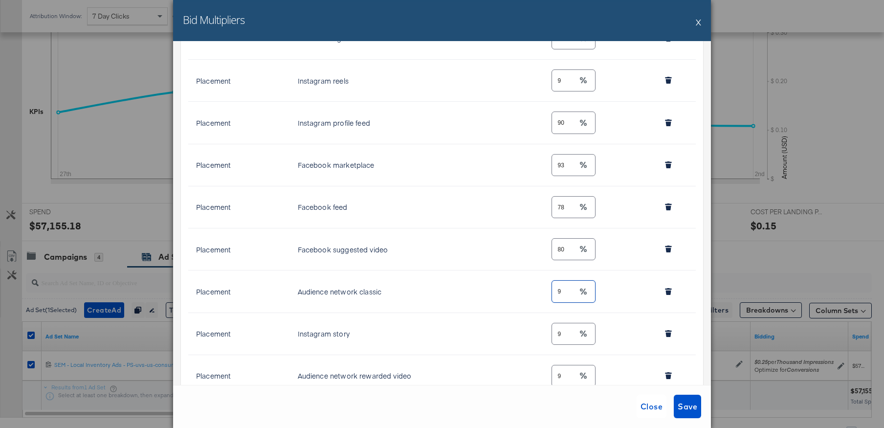
drag, startPoint x: 567, startPoint y: 294, endPoint x: 516, endPoint y: 295, distance: 51.9
click at [516, 295] on tr "Placement Audience network classic 9" at bounding box center [442, 291] width 508 height 42
type input "100"
click at [697, 23] on button "X" at bounding box center [698, 22] width 5 height 20
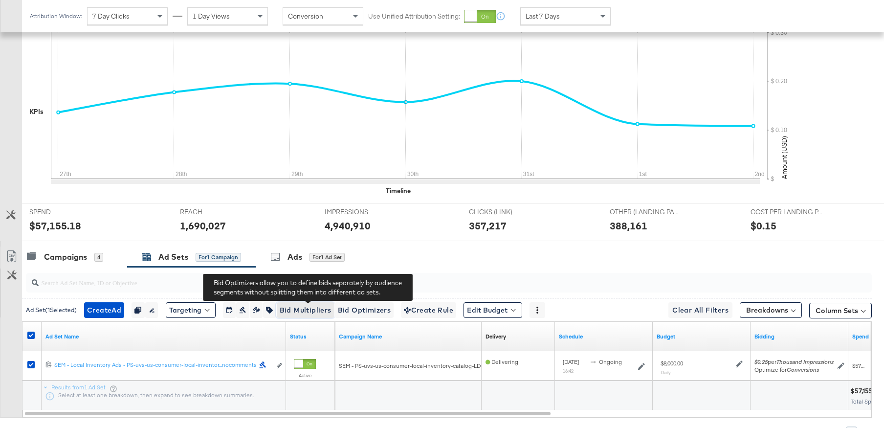
click at [287, 309] on span "Bid Multipliers" at bounding box center [306, 310] width 52 height 12
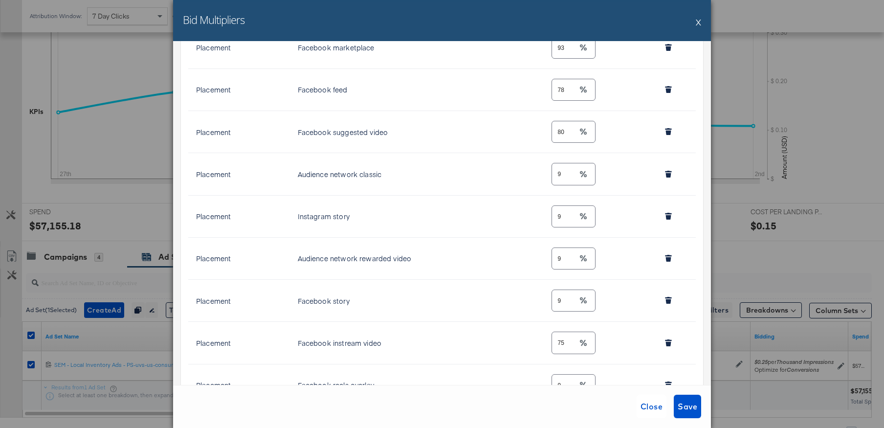
scroll to position [400, 0]
click at [698, 20] on button "X" at bounding box center [698, 22] width 5 height 20
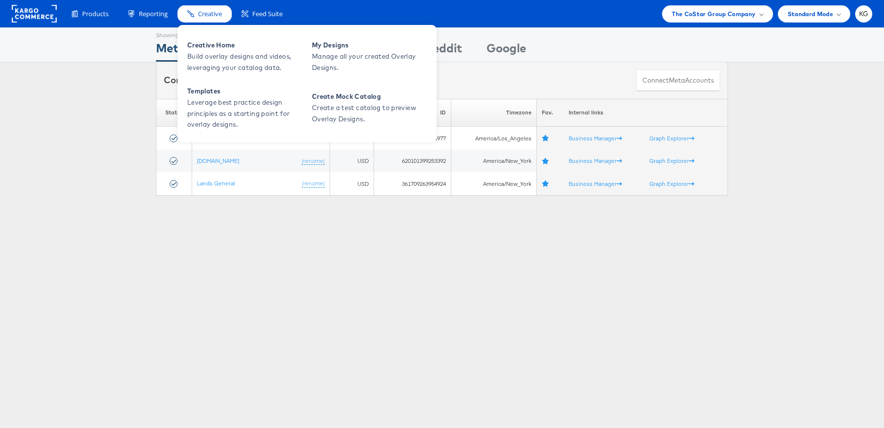
click at [199, 13] on span "Creative" at bounding box center [210, 13] width 24 height 9
click at [366, 61] on span "Manage all your created Overlay Designs." at bounding box center [370, 62] width 117 height 23
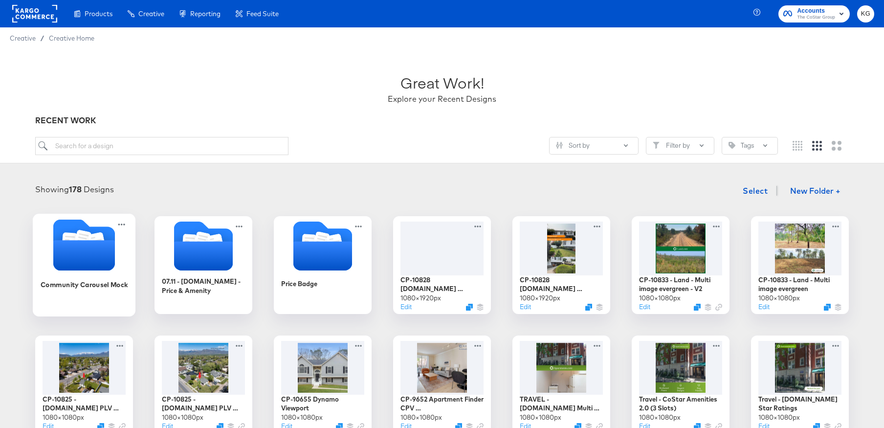
click at [95, 247] on icon "Folder" at bounding box center [84, 255] width 62 height 30
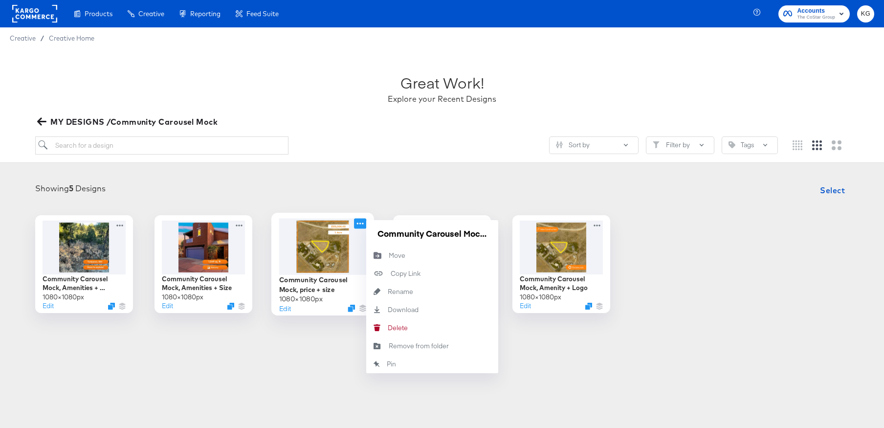
click at [362, 224] on icon at bounding box center [360, 224] width 7 height 2
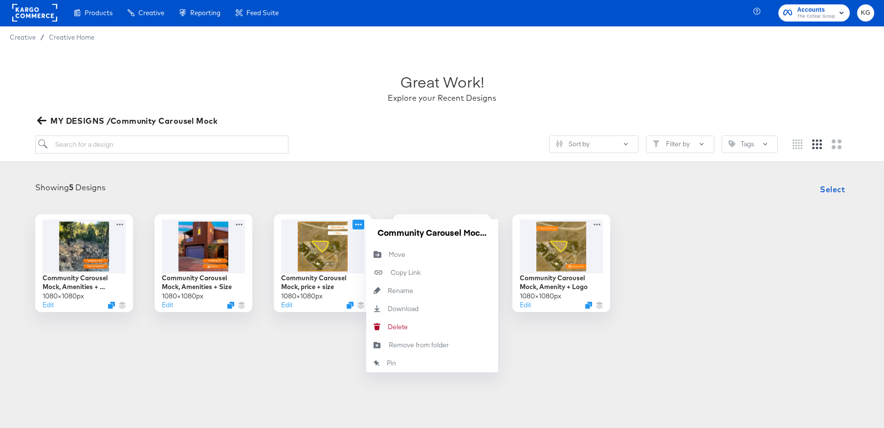
click at [287, 404] on div "Products Creative Reporting Feed Suite Accounts The CoStar Group KG Creative / …" at bounding box center [442, 213] width 884 height 428
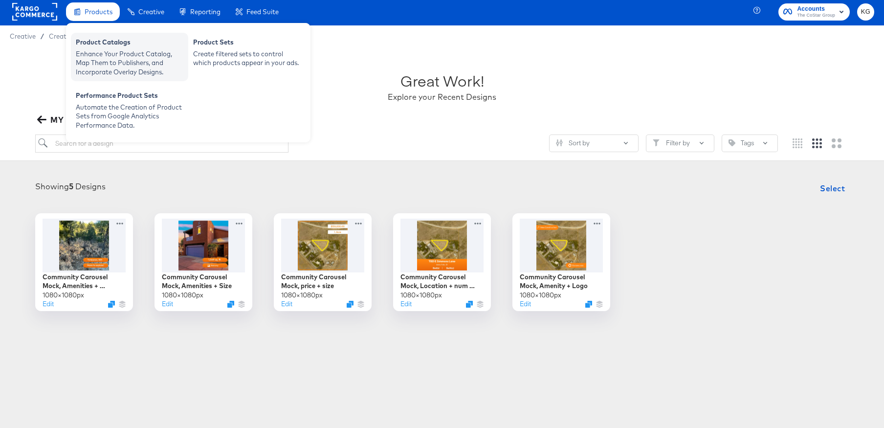
click at [97, 46] on div "Product Catalogs" at bounding box center [130, 44] width 108 height 12
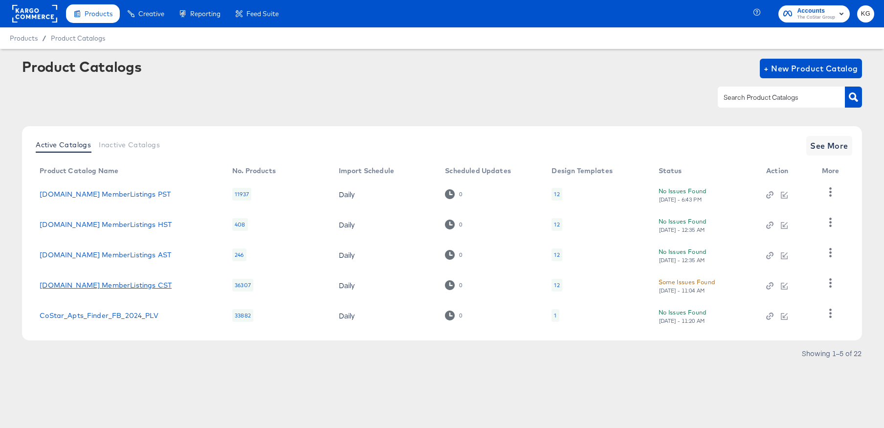
click at [132, 286] on link "[DOMAIN_NAME] MemberListings CST" at bounding box center [106, 285] width 132 height 8
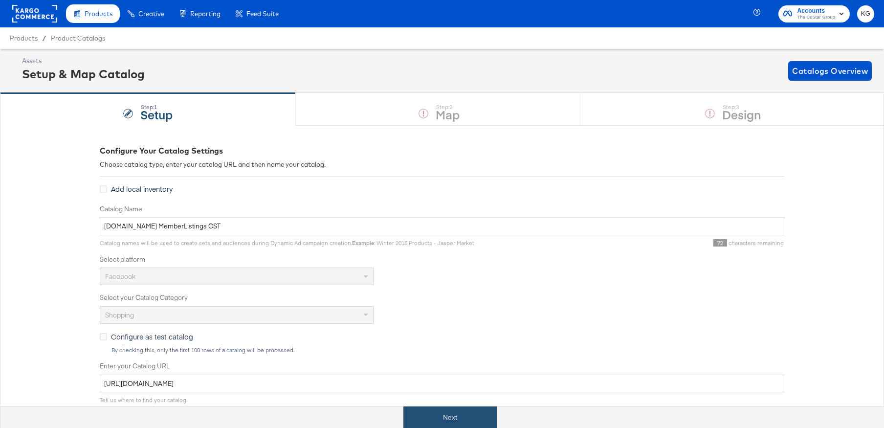
click at [456, 417] on button "Next" at bounding box center [450, 417] width 93 height 22
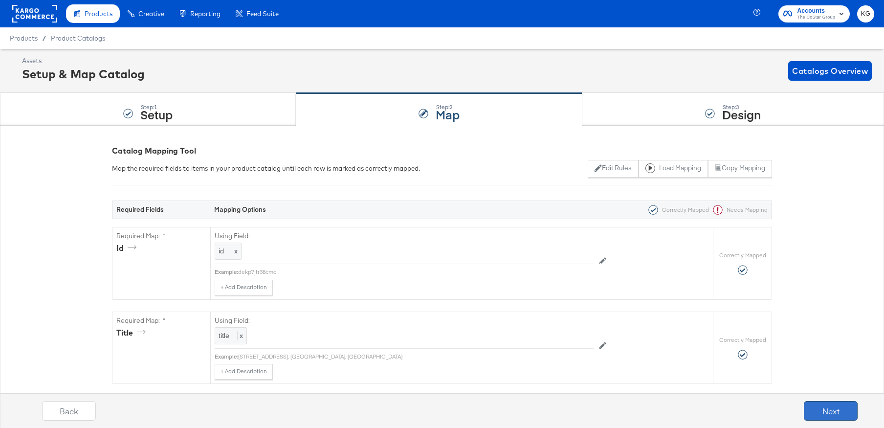
click at [839, 410] on button "Next" at bounding box center [831, 411] width 54 height 20
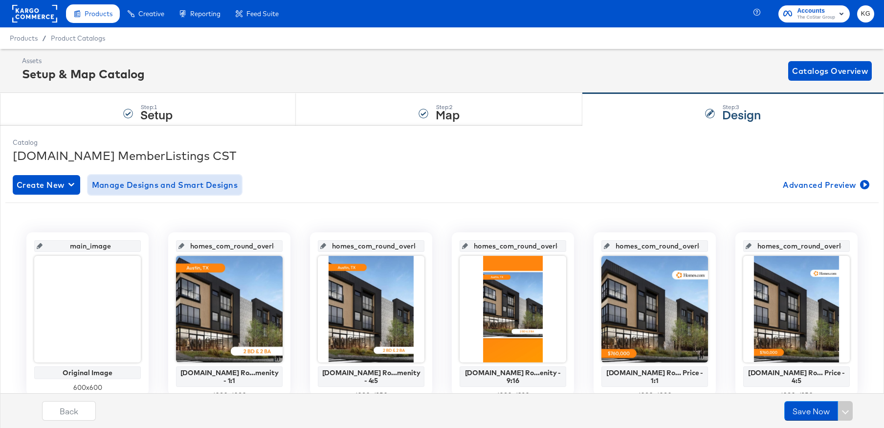
click at [169, 183] on span "Manage Designs and Smart Designs" at bounding box center [165, 185] width 146 height 14
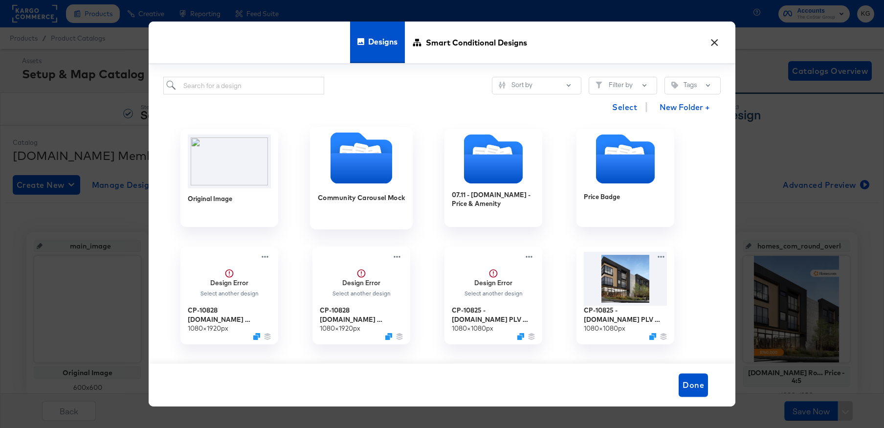
click at [354, 167] on icon "Folder" at bounding box center [362, 168] width 62 height 30
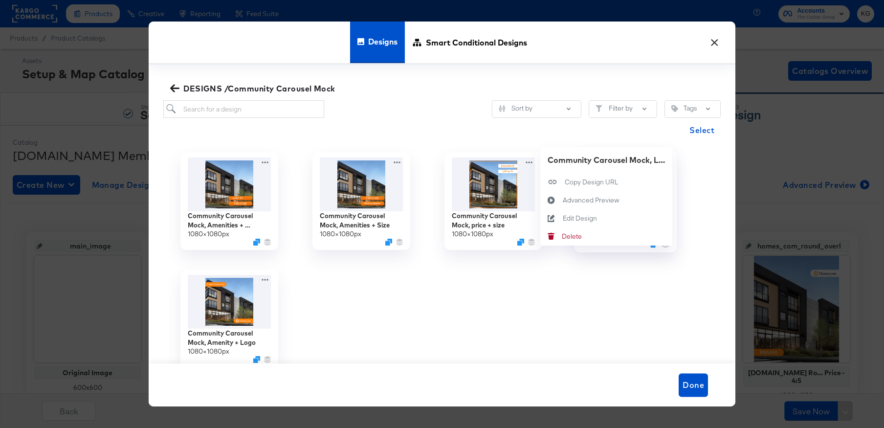
click at [664, 159] on div "Community Carousel Mock, Location + num beds 1080 × 1080 px Community Carousel …" at bounding box center [626, 200] width 132 height 117
click at [563, 201] on div "Advanced Preview Advanced Preview" at bounding box center [563, 201] width 0 height 0
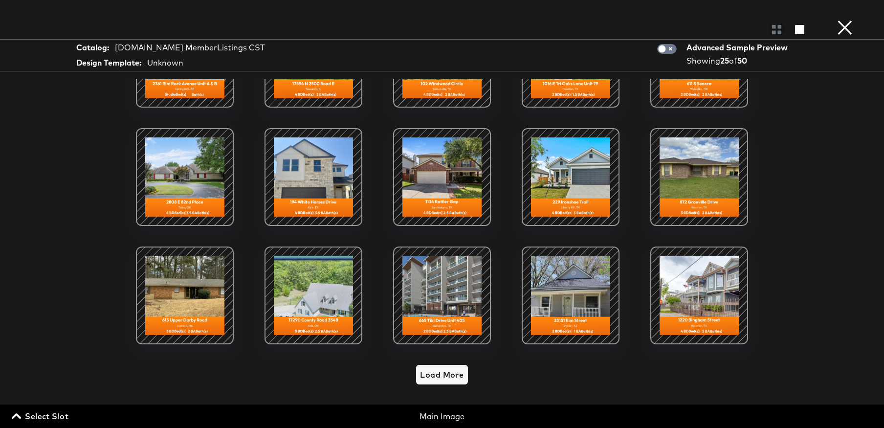
scroll to position [47, 0]
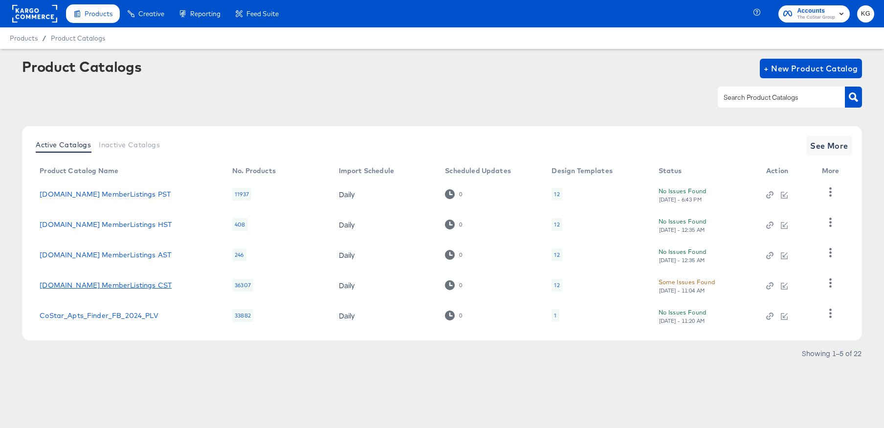
click at [126, 287] on link "[DOMAIN_NAME] MemberListings CST" at bounding box center [106, 285] width 132 height 8
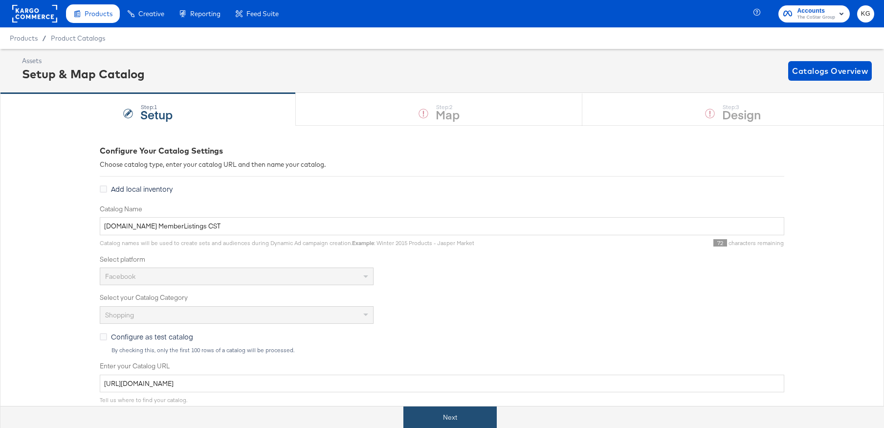
click at [457, 415] on button "Next" at bounding box center [450, 417] width 93 height 22
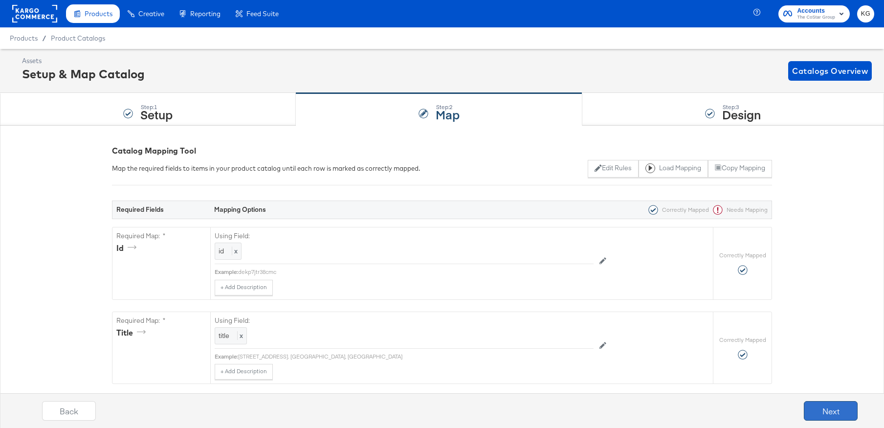
click at [838, 416] on button "Next" at bounding box center [831, 411] width 54 height 20
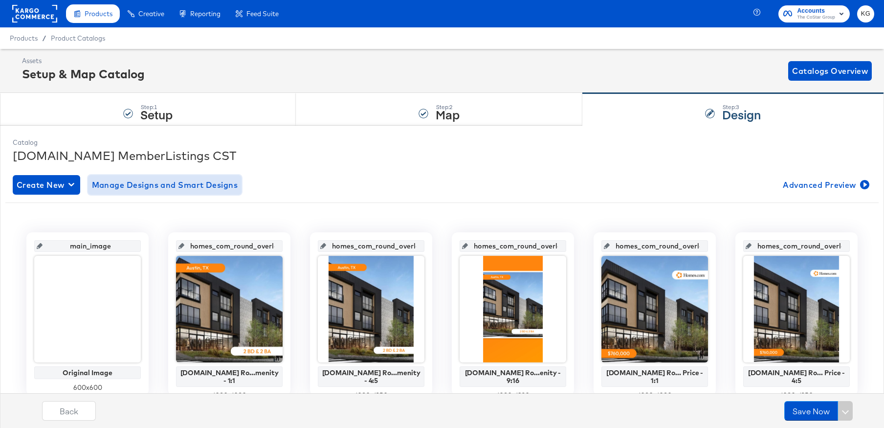
click at [197, 187] on span "Manage Designs and Smart Designs" at bounding box center [165, 185] width 146 height 14
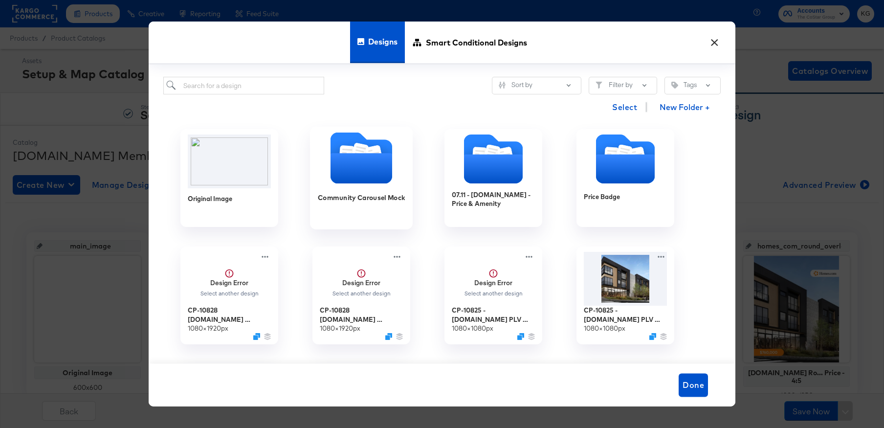
click at [360, 154] on icon "Folder" at bounding box center [362, 168] width 62 height 30
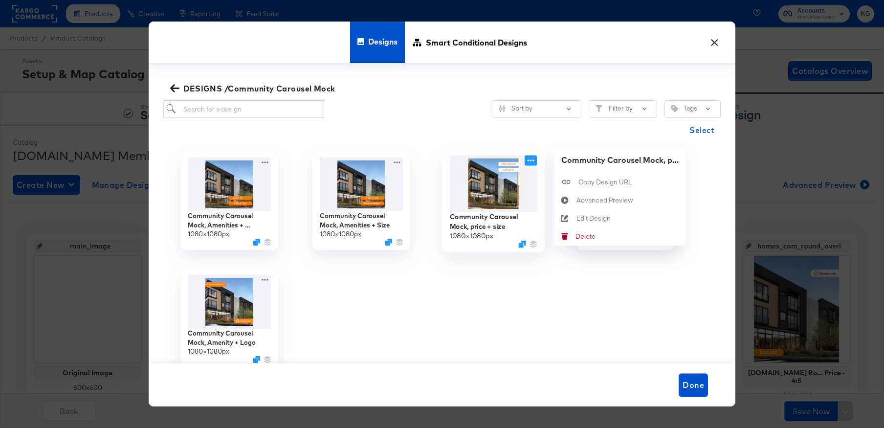
click at [534, 160] on icon at bounding box center [531, 161] width 12 height 10
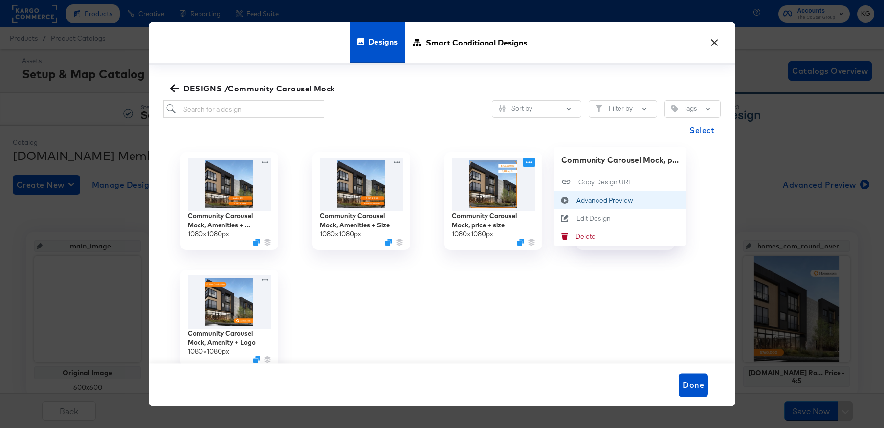
click at [577, 201] on div "Advanced Preview Advanced Preview" at bounding box center [577, 201] width 0 height 0
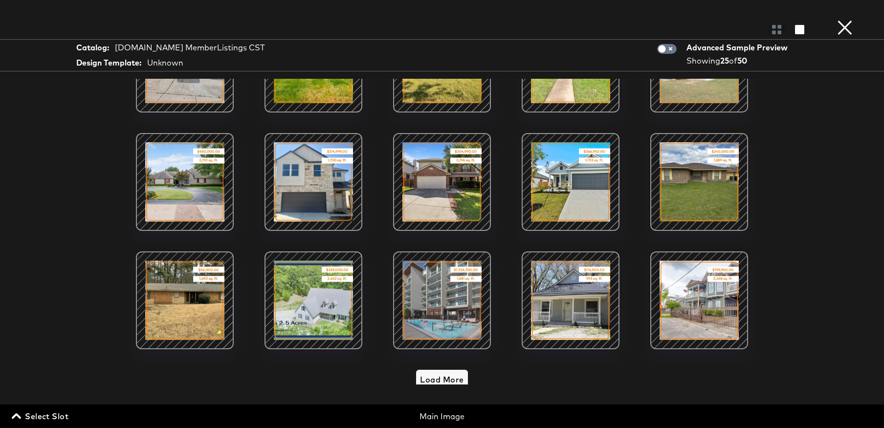
scroll to position [306, 0]
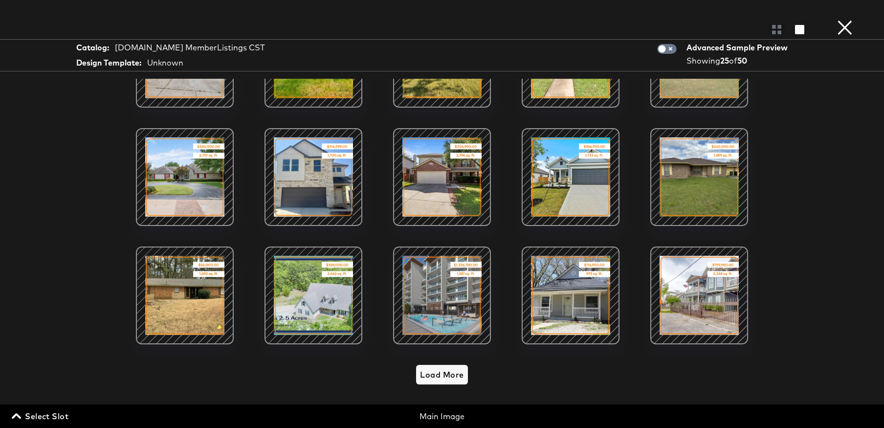
click at [837, 20] on button "×" at bounding box center [845, 10] width 20 height 20
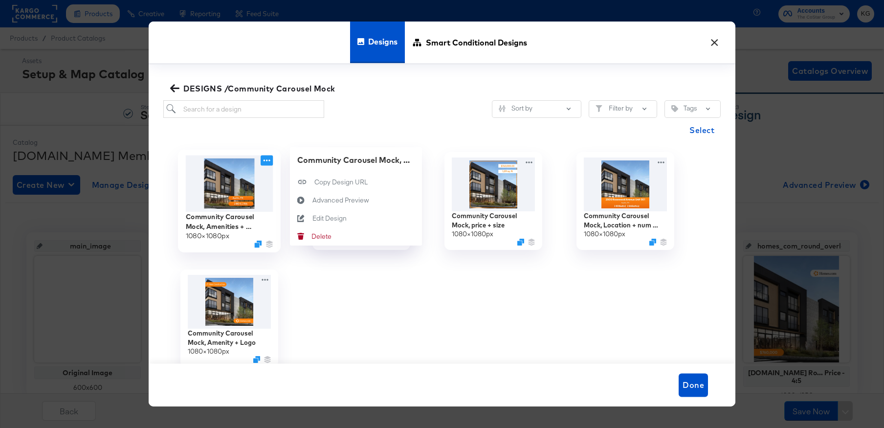
click at [267, 161] on icon at bounding box center [267, 161] width 12 height 10
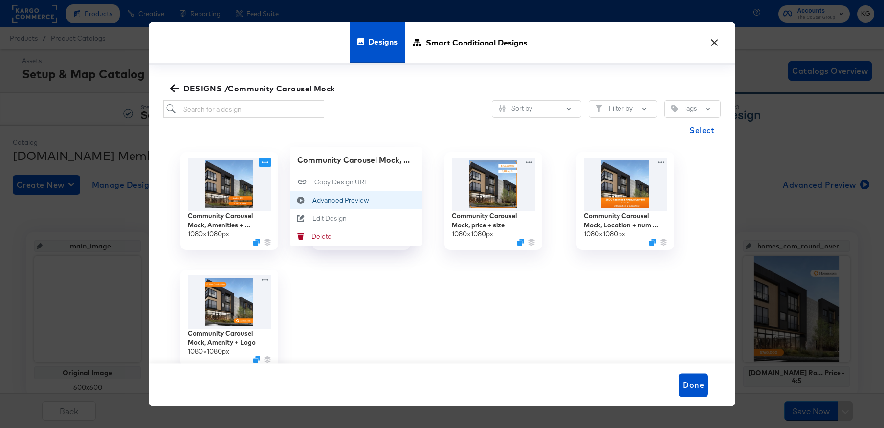
click at [313, 201] on div "Advanced Preview Advanced Preview" at bounding box center [313, 201] width 0 height 0
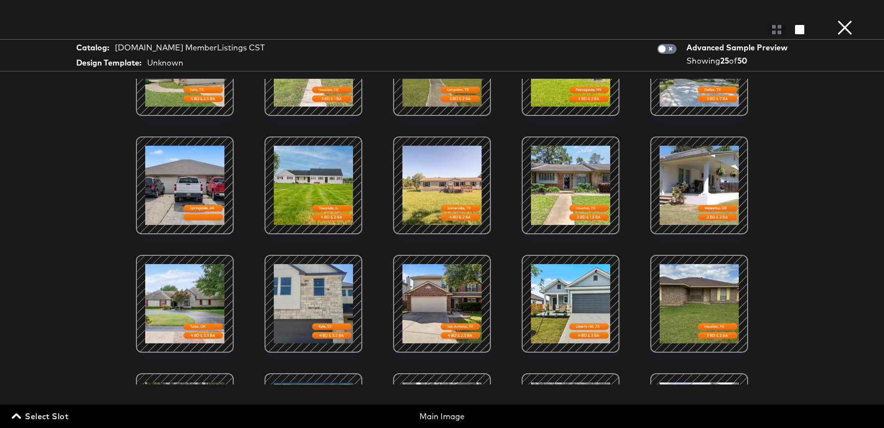
scroll to position [156, 0]
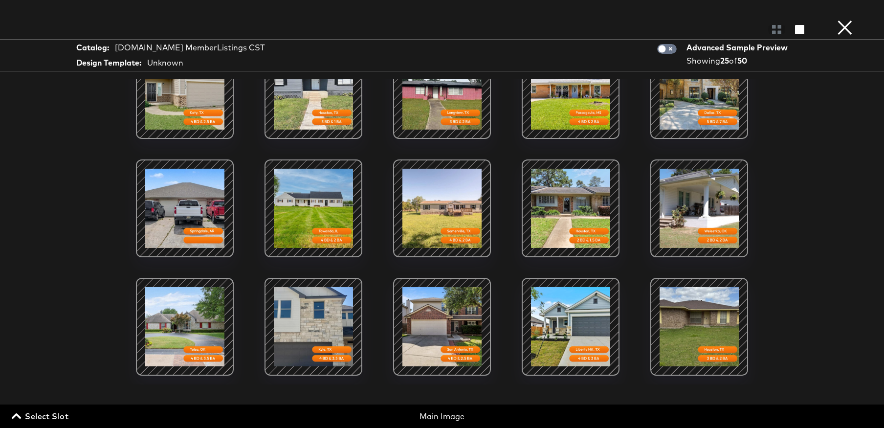
click at [847, 20] on button "×" at bounding box center [845, 10] width 20 height 20
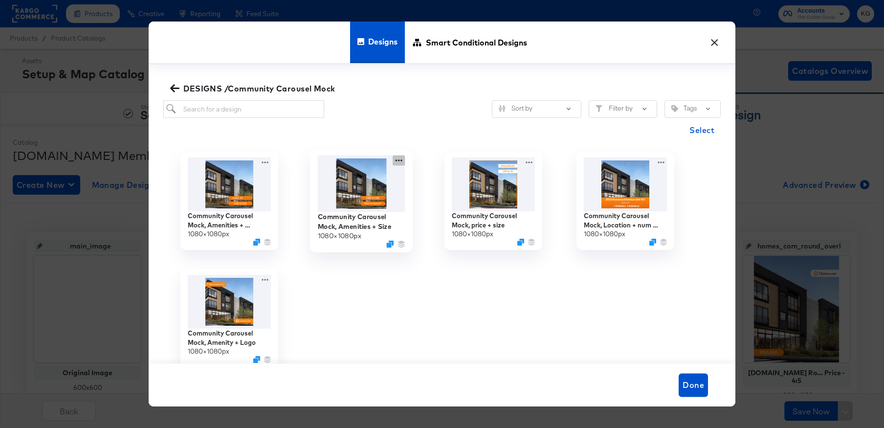
click at [399, 160] on icon at bounding box center [399, 161] width 12 height 10
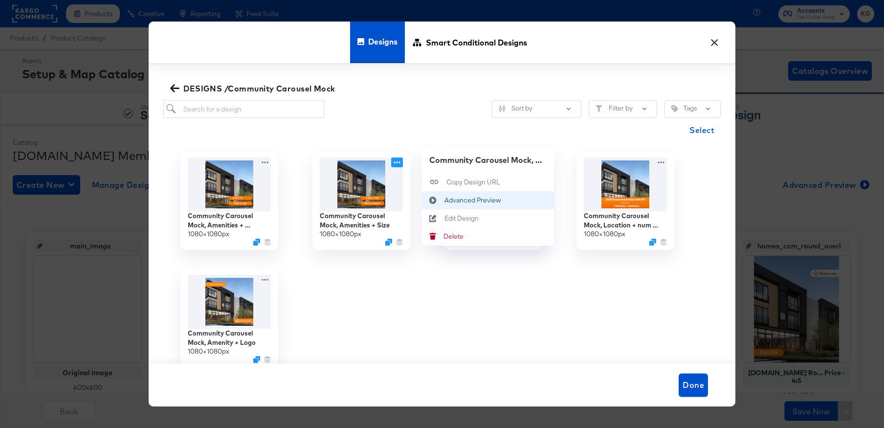
click at [445, 201] on div "Advanced Preview Advanced Preview" at bounding box center [445, 201] width 0 height 0
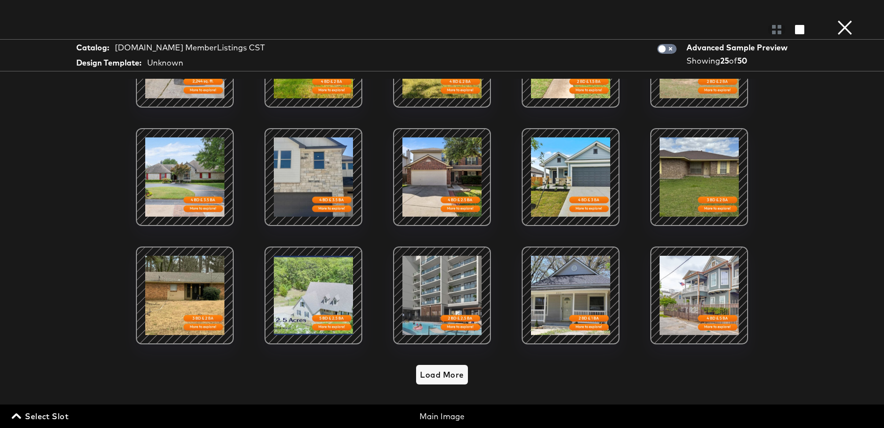
scroll to position [37, 0]
click at [446, 375] on span "Load More" at bounding box center [442, 375] width 44 height 14
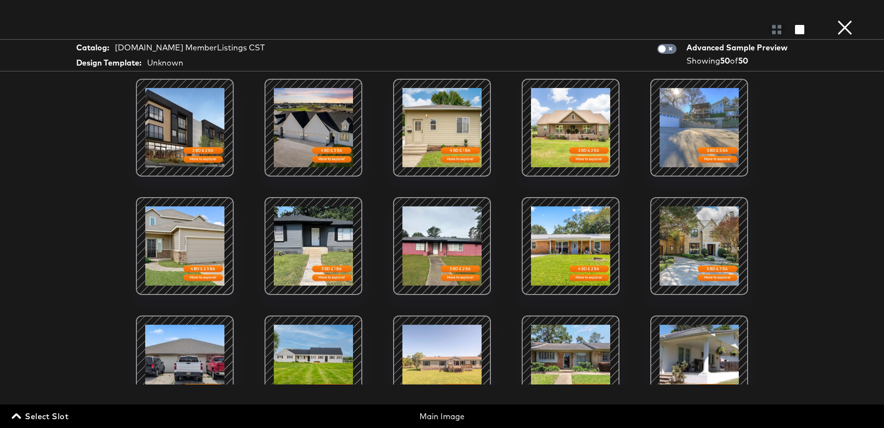
scroll to position [0, 0]
click at [850, 20] on button "×" at bounding box center [845, 10] width 20 height 20
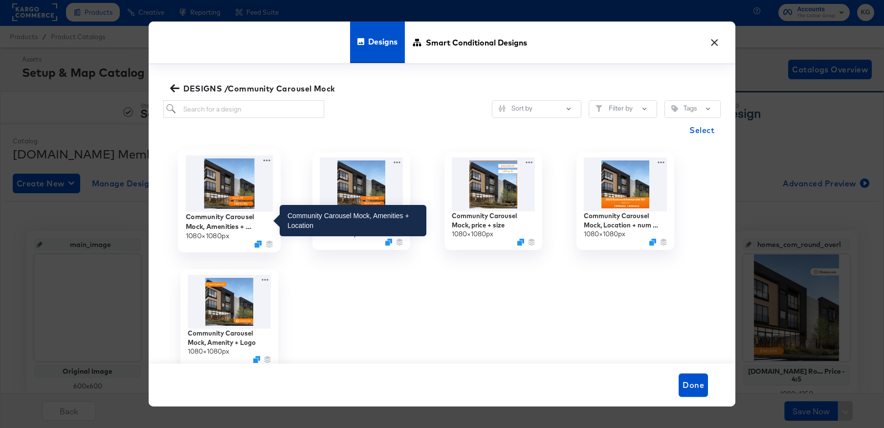
scroll to position [0, 0]
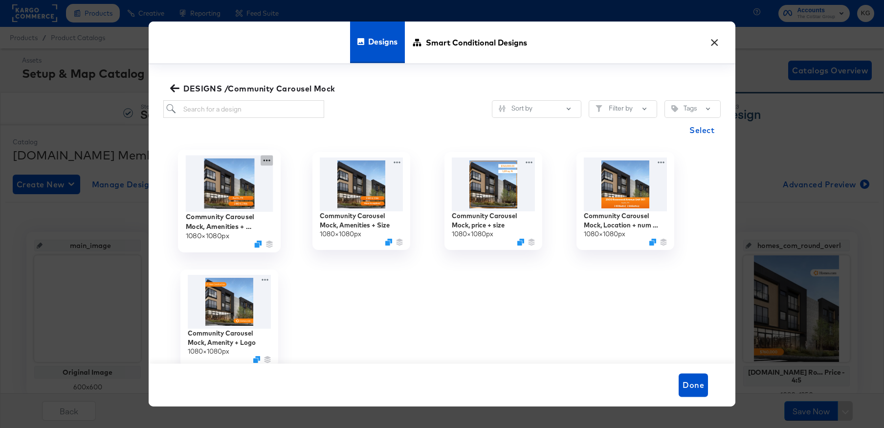
click at [266, 160] on icon at bounding box center [267, 161] width 12 height 10
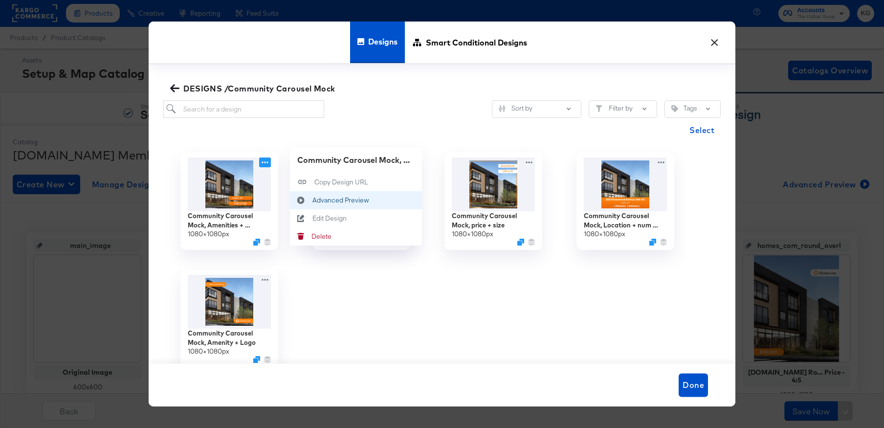
click at [313, 201] on div "Advanced Preview Advanced Preview" at bounding box center [313, 201] width 0 height 0
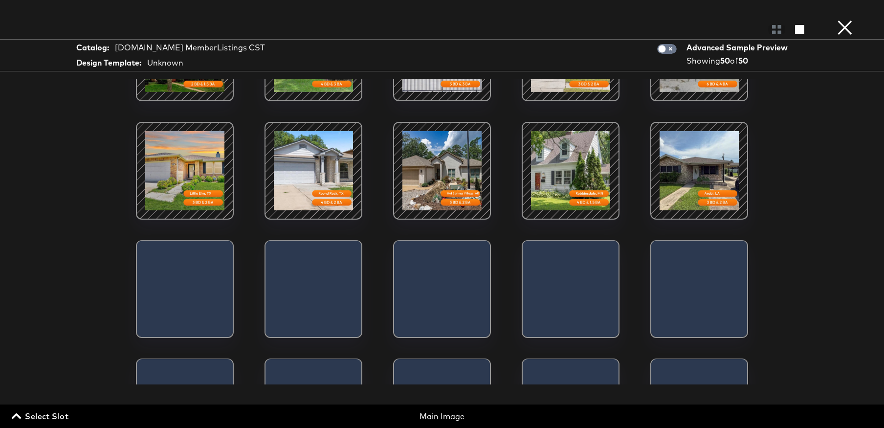
scroll to position [857, 0]
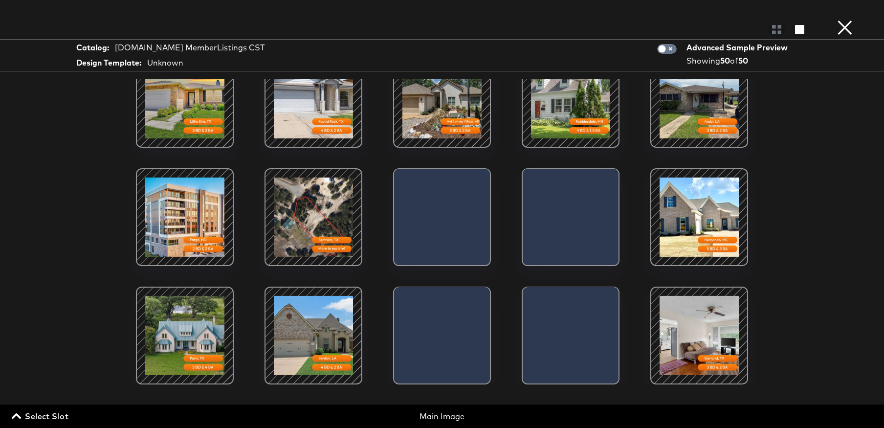
click at [851, 20] on button "×" at bounding box center [845, 10] width 20 height 20
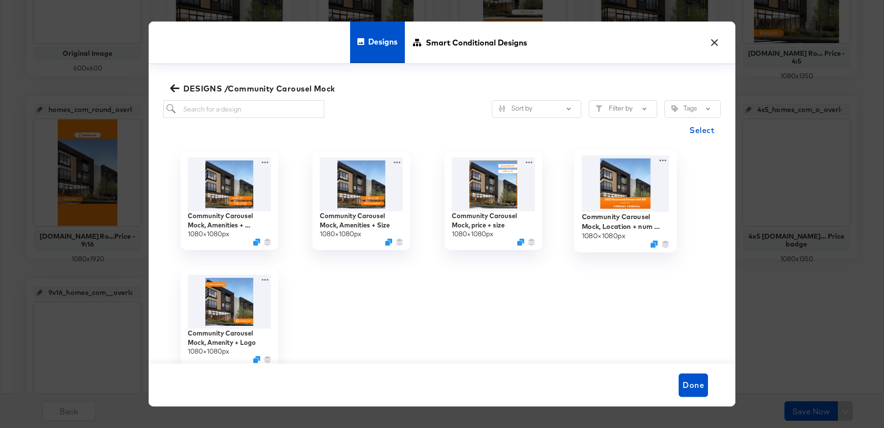
click at [628, 192] on img at bounding box center [626, 184] width 88 height 56
click at [661, 158] on div "Community Carousel Mock, Location + num beds 1080 × 1080 px" at bounding box center [626, 200] width 132 height 117
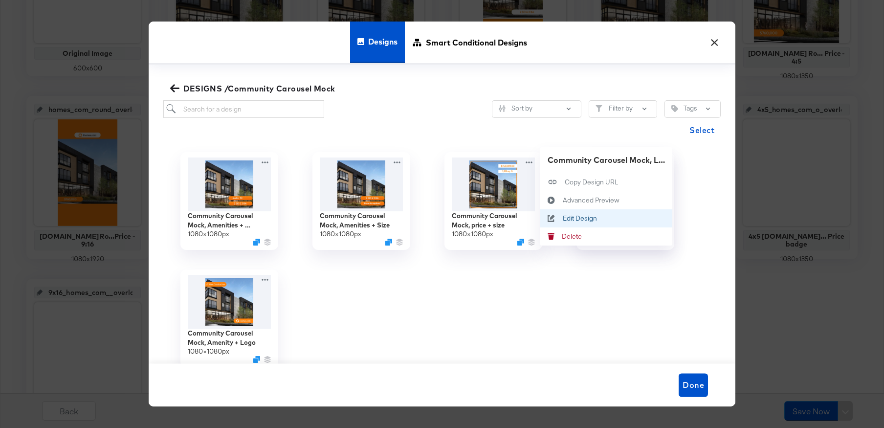
click at [563, 219] on div "Edit Design Edit Design" at bounding box center [563, 219] width 0 height 0
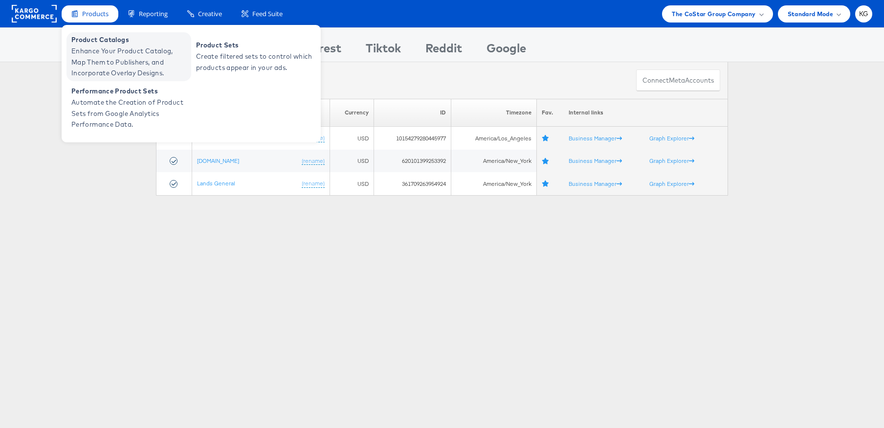
click at [105, 53] on span "Enhance Your Product Catalog, Map Them to Publishers, and Incorporate Overlay D…" at bounding box center [129, 61] width 117 height 33
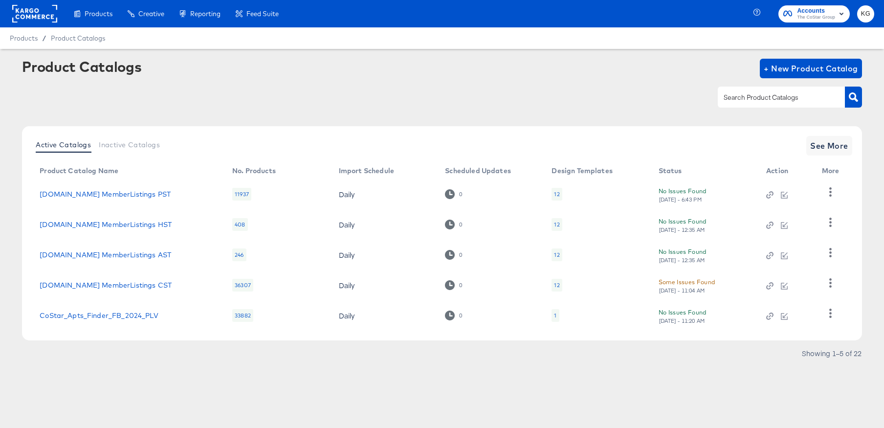
click at [778, 94] on input "text" at bounding box center [774, 97] width 104 height 11
type input "MST"
click at [857, 96] on icon "button" at bounding box center [853, 96] width 9 height 9
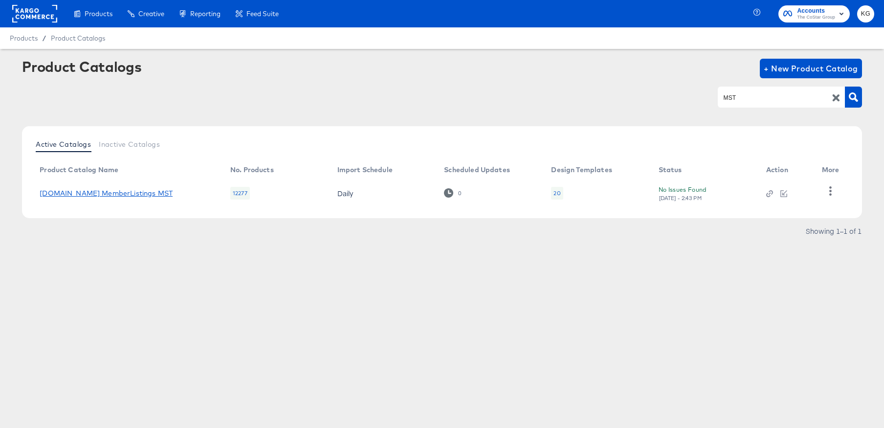
click at [85, 194] on link "[DOMAIN_NAME] MemberListings MST" at bounding box center [106, 193] width 133 height 8
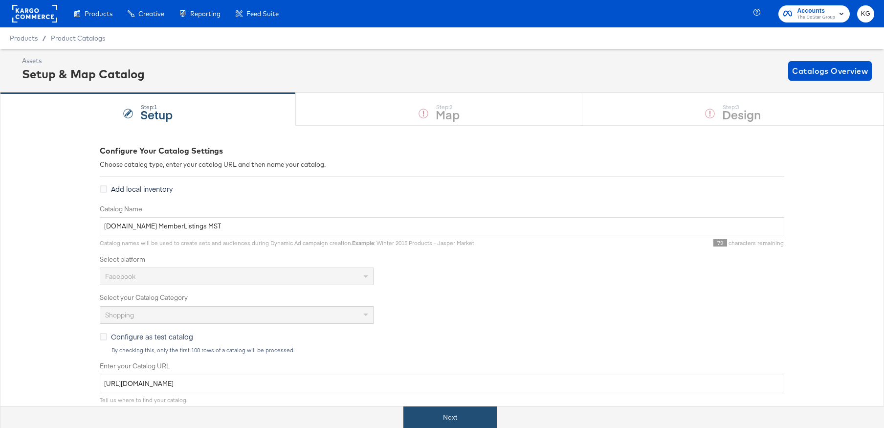
click at [464, 413] on button "Next" at bounding box center [450, 417] width 93 height 22
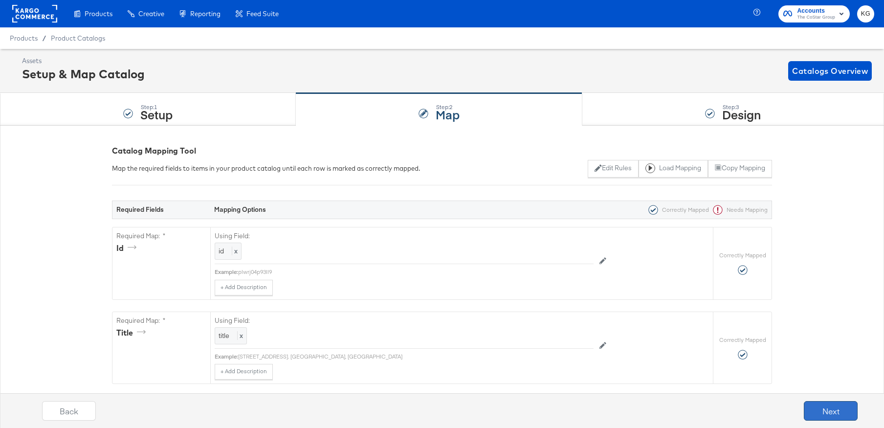
click at [822, 412] on button "Next" at bounding box center [831, 411] width 54 height 20
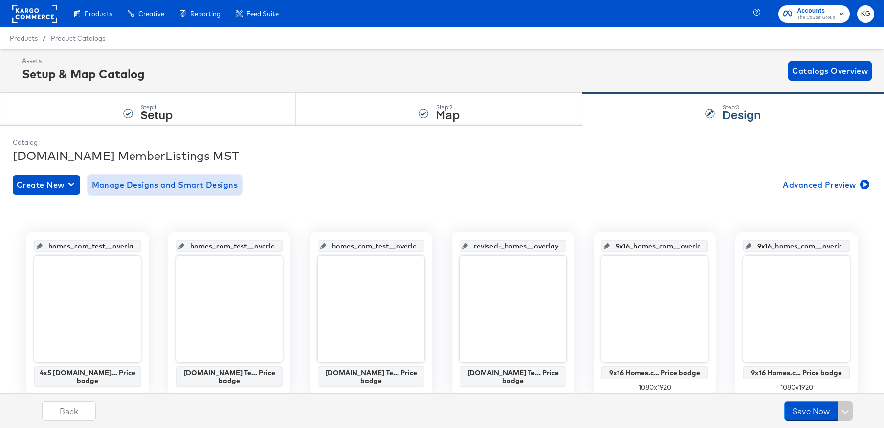
click at [192, 182] on span "Manage Designs and Smart Designs" at bounding box center [165, 185] width 146 height 14
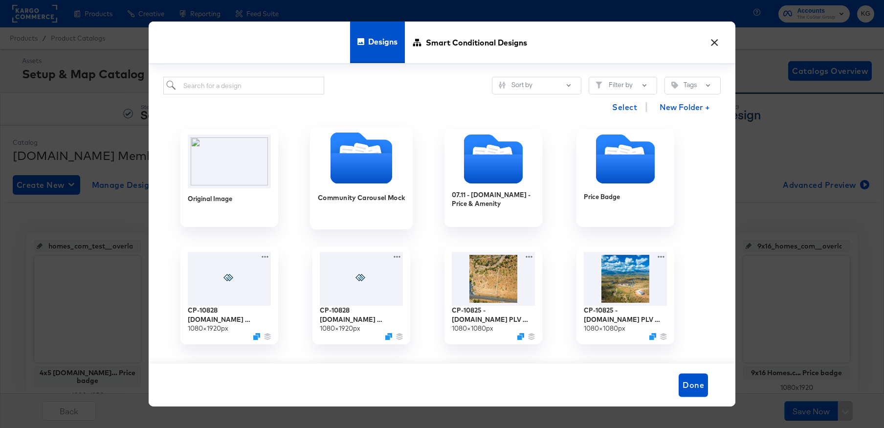
click at [383, 159] on icon "Folder" at bounding box center [362, 168] width 62 height 30
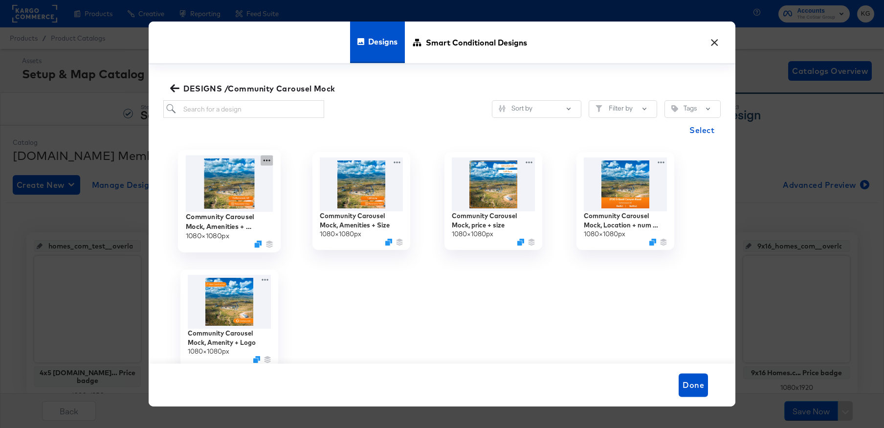
click at [263, 158] on icon at bounding box center [267, 161] width 12 height 10
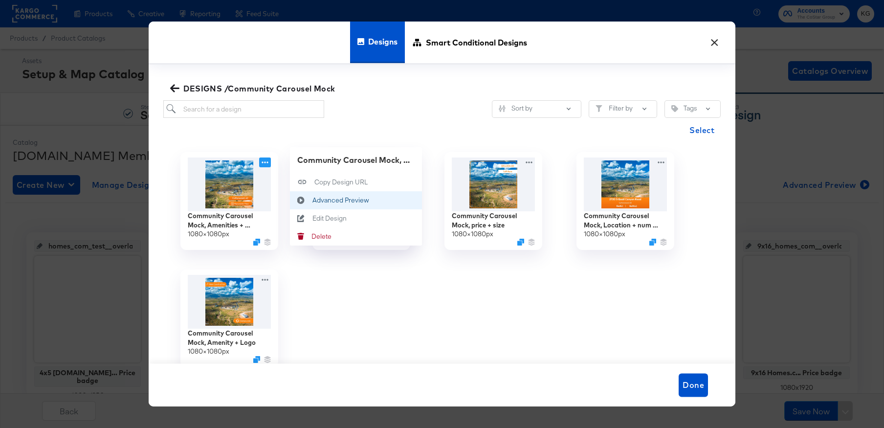
click at [313, 201] on div "Advanced Preview Advanced Preview" at bounding box center [313, 201] width 0 height 0
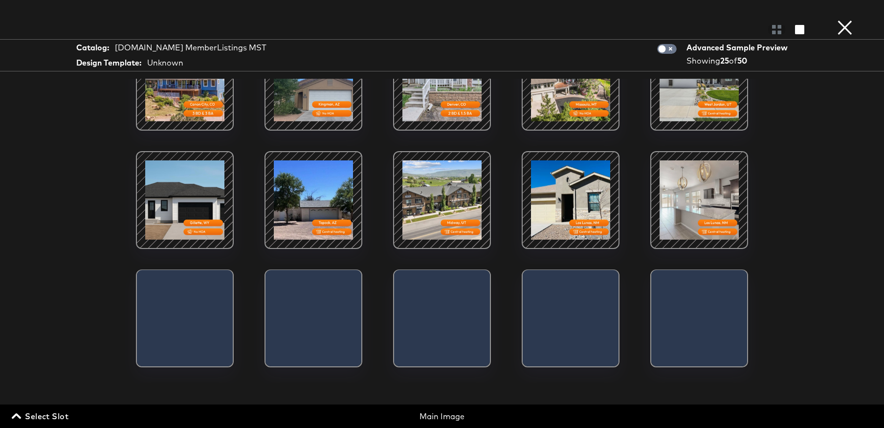
scroll to position [166, 0]
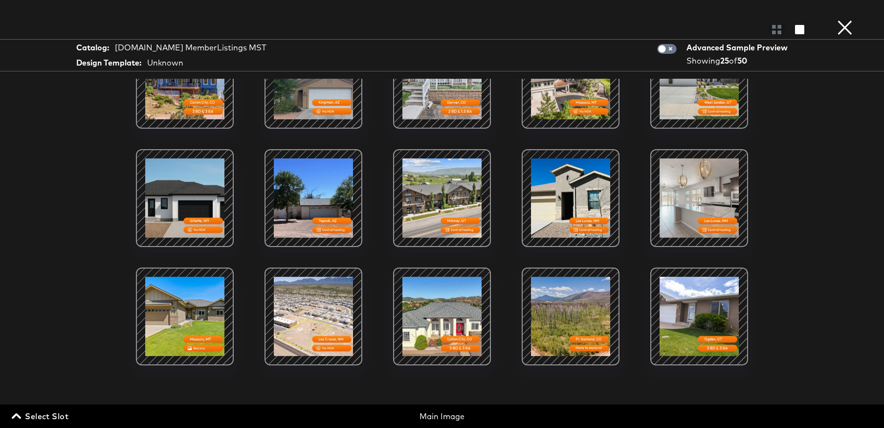
click at [307, 207] on div at bounding box center [313, 198] width 83 height 83
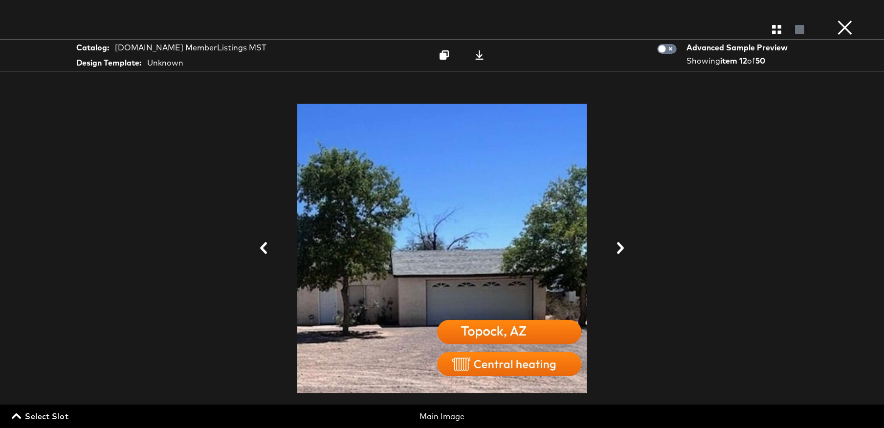
click at [849, 20] on button "×" at bounding box center [845, 10] width 20 height 20
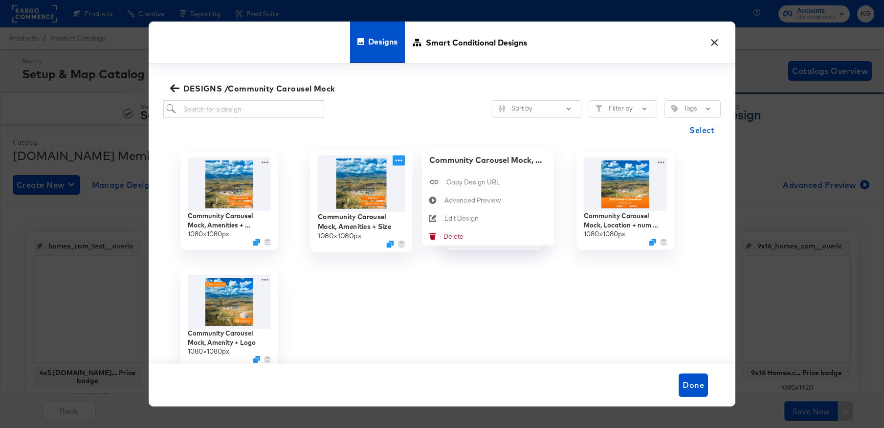
click at [399, 160] on icon at bounding box center [399, 161] width 12 height 10
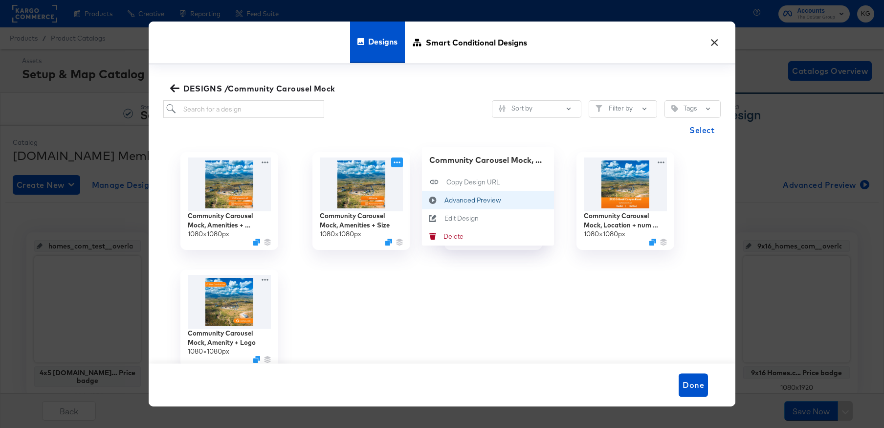
click at [445, 201] on div "Advanced Preview Advanced Preview" at bounding box center [445, 201] width 0 height 0
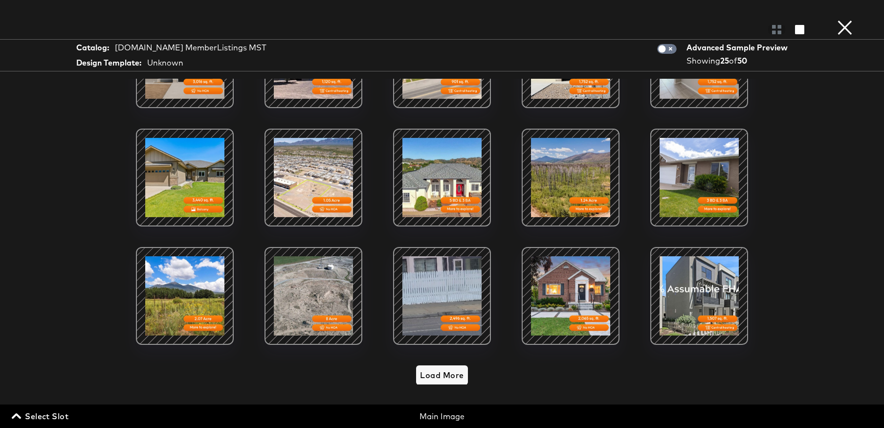
scroll to position [306, 0]
click at [843, 20] on button "×" at bounding box center [845, 10] width 20 height 20
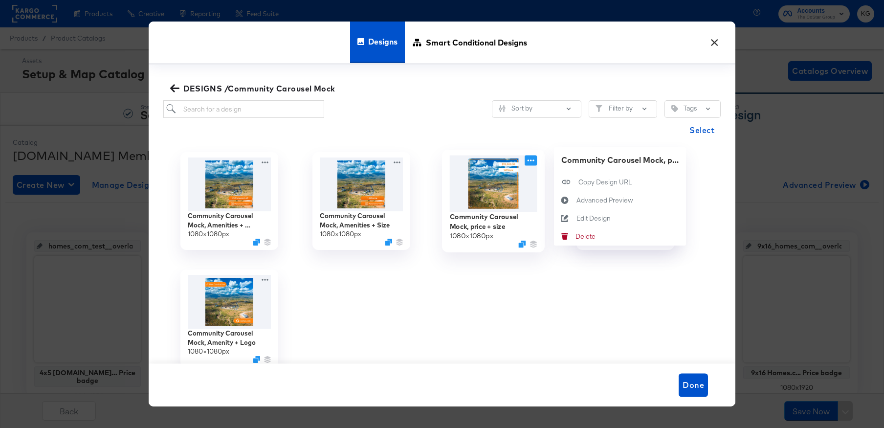
click at [529, 161] on icon at bounding box center [531, 161] width 12 height 10
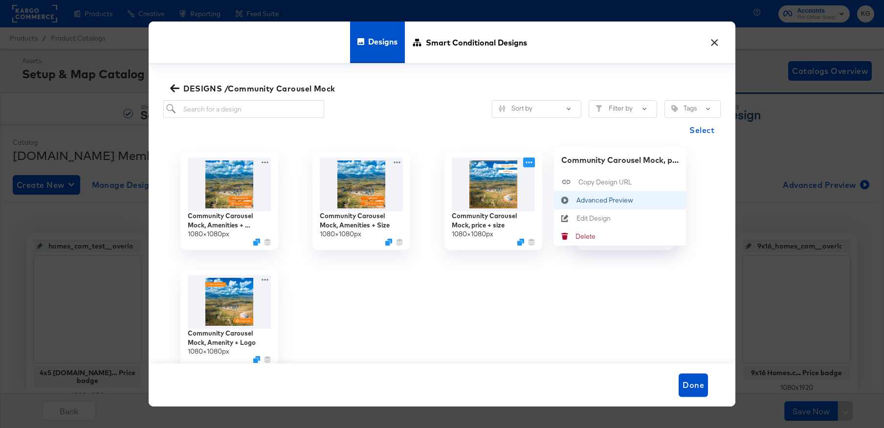
click at [577, 201] on div "Advanced Preview Advanced Preview" at bounding box center [577, 201] width 0 height 0
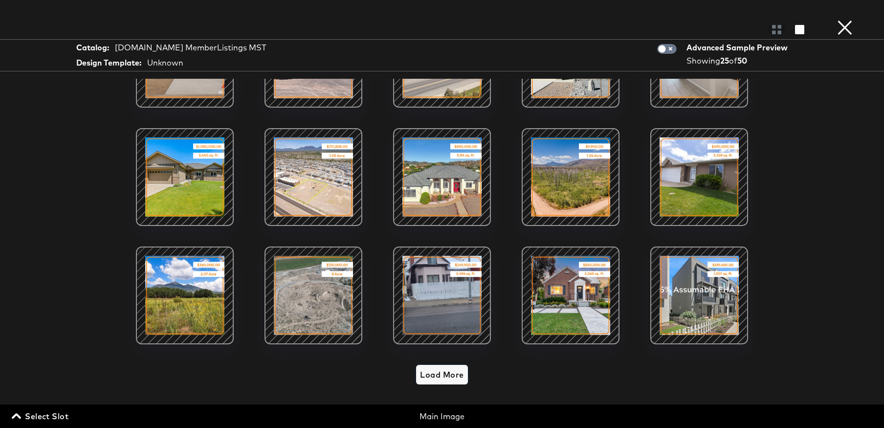
click at [448, 377] on span "Load More" at bounding box center [442, 375] width 44 height 14
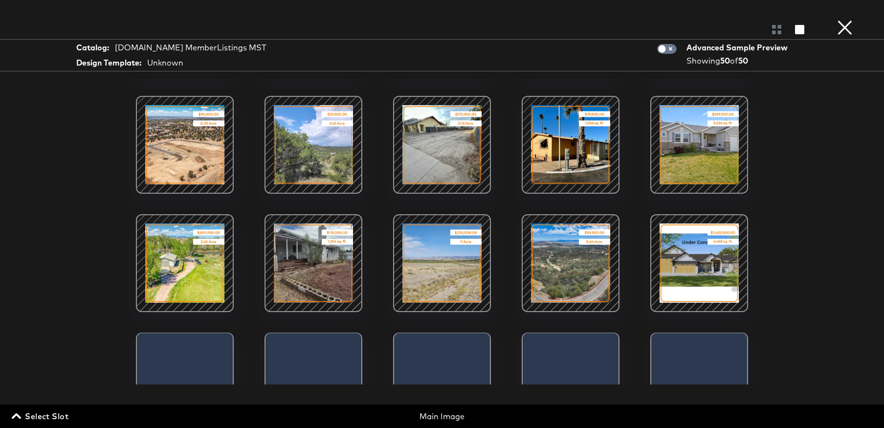
scroll to position [857, 0]
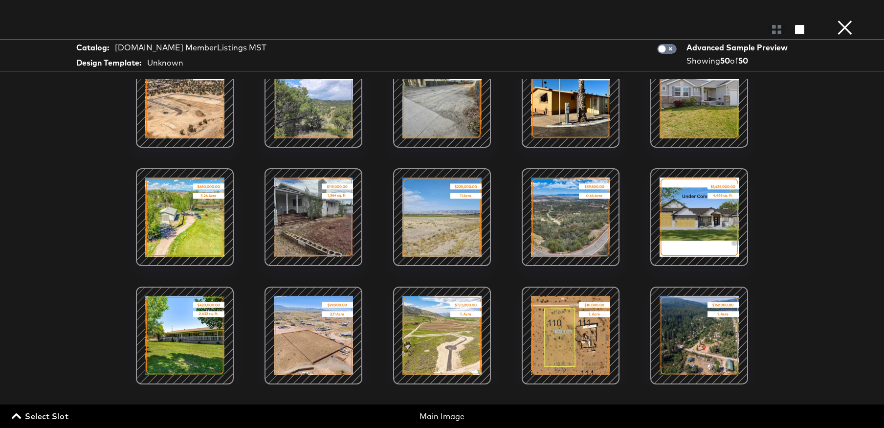
click at [843, 20] on button "×" at bounding box center [845, 10] width 20 height 20
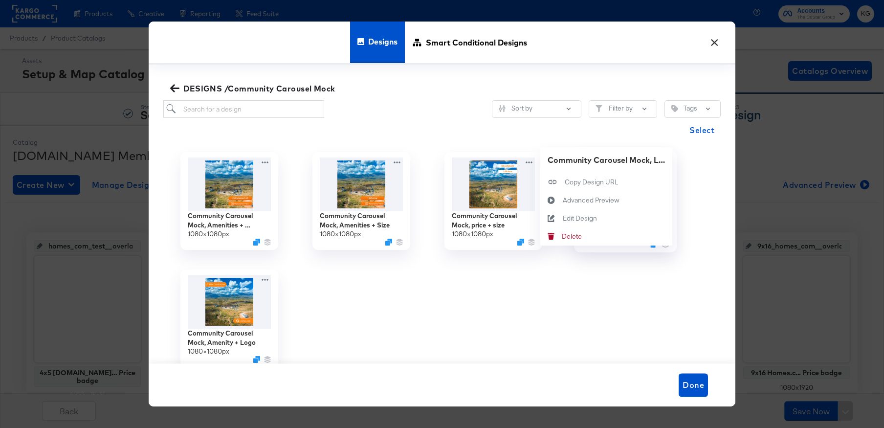
click at [662, 160] on div "Community Carousel Mock, Location + num beds 1080 × 1080 px Community Carousel …" at bounding box center [626, 200] width 132 height 117
click at [563, 201] on div "Advanced Preview Advanced Preview" at bounding box center [563, 201] width 0 height 0
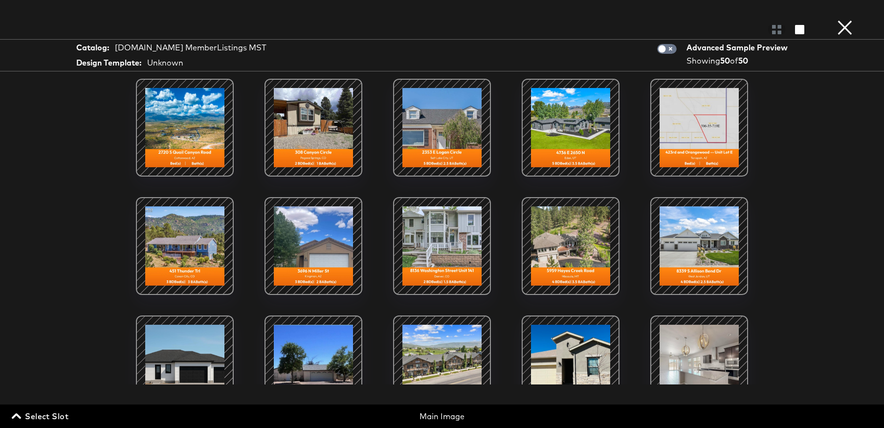
click at [190, 249] on div at bounding box center [184, 245] width 83 height 83
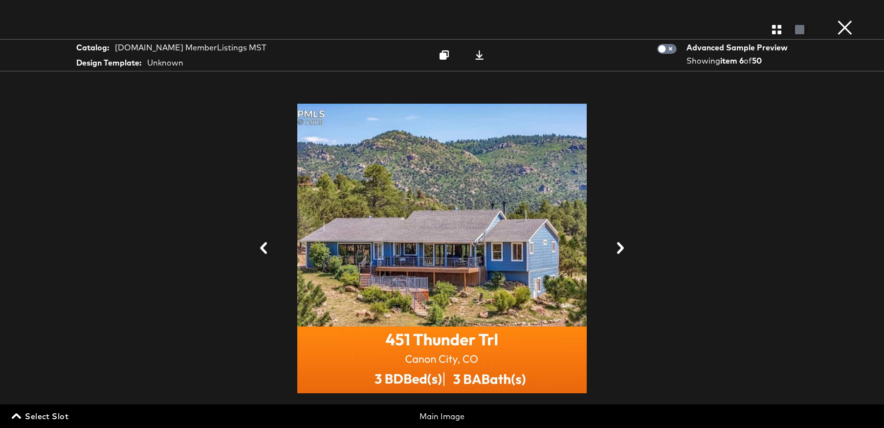
click at [843, 20] on button "×" at bounding box center [845, 10] width 20 height 20
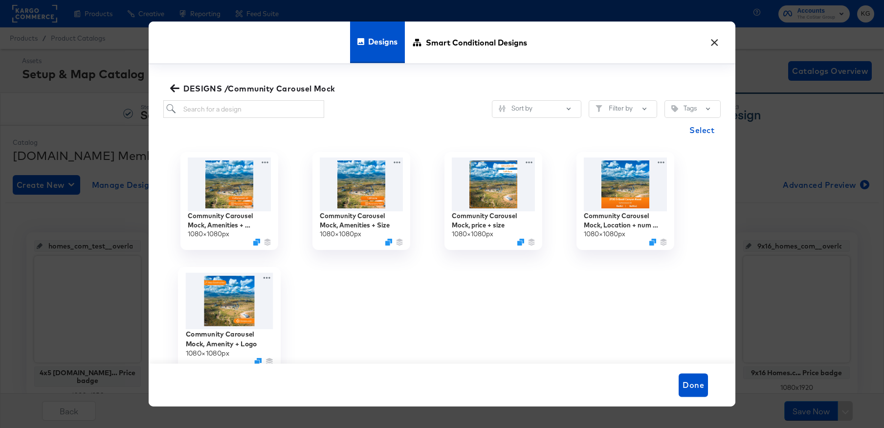
scroll to position [0, 0]
